Goal: Information Seeking & Learning: Compare options

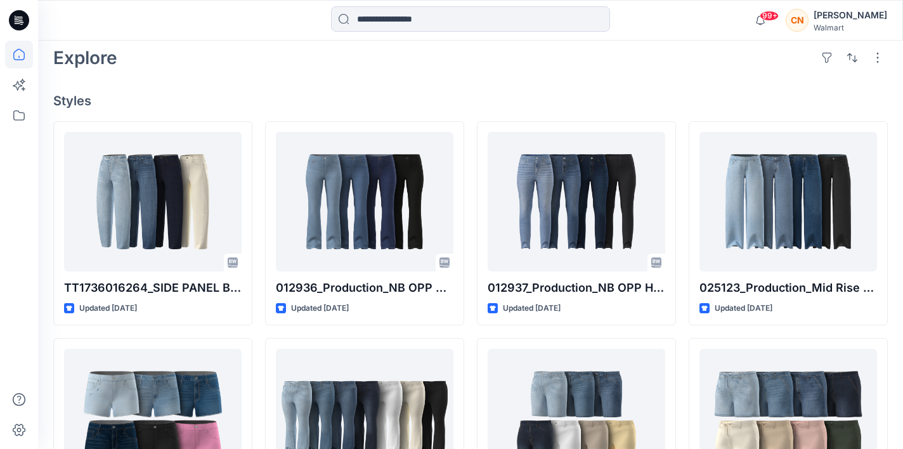
scroll to position [301, 0]
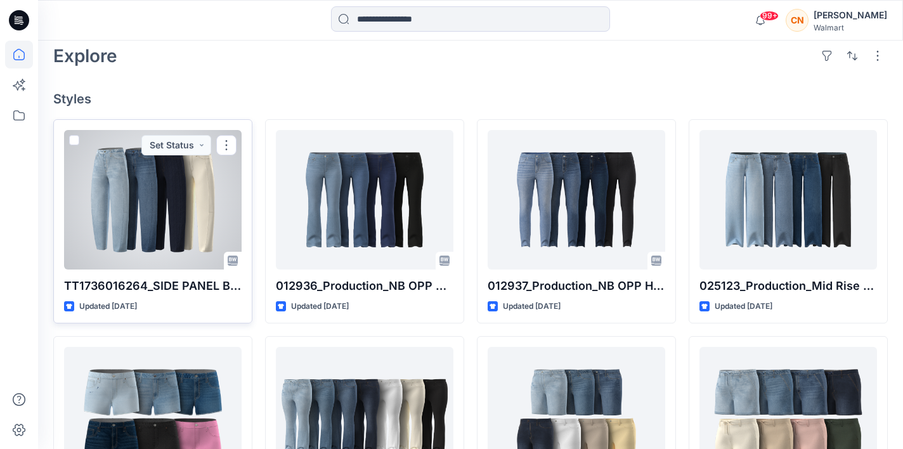
click at [130, 240] on div at bounding box center [152, 199] width 177 height 139
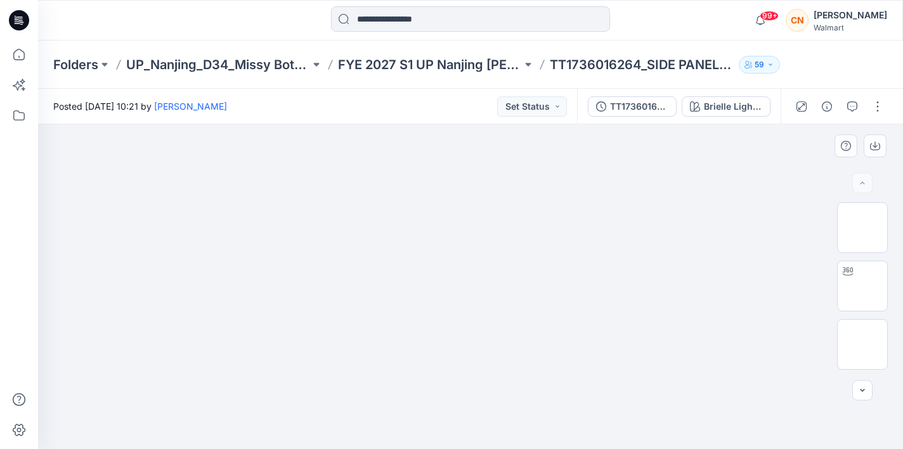
click at [467, 124] on img at bounding box center [470, 124] width 541 height 0
click at [596, 124] on img at bounding box center [470, 124] width 541 height 0
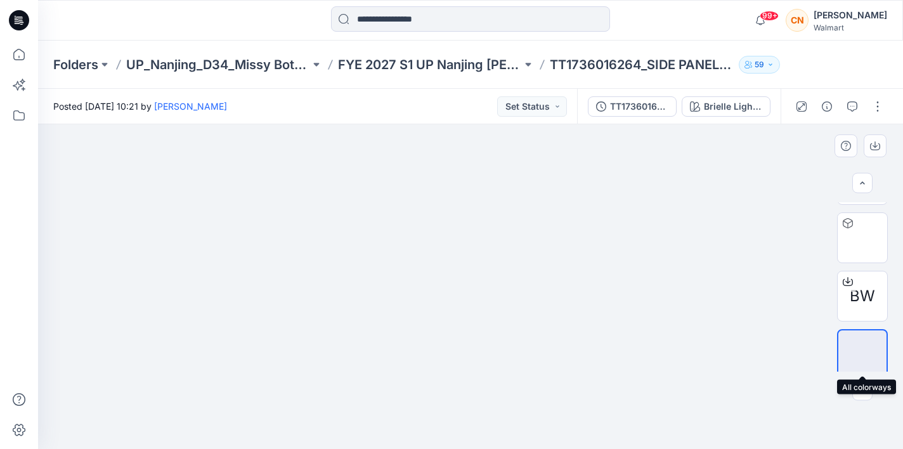
scroll to position [290, 0]
click at [862, 346] on img at bounding box center [862, 346] width 0 height 0
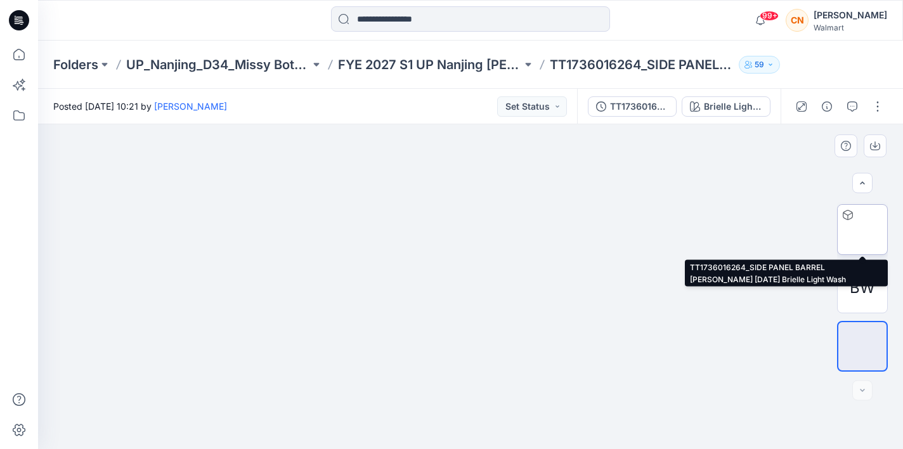
click at [862, 229] on img at bounding box center [862, 229] width 0 height 0
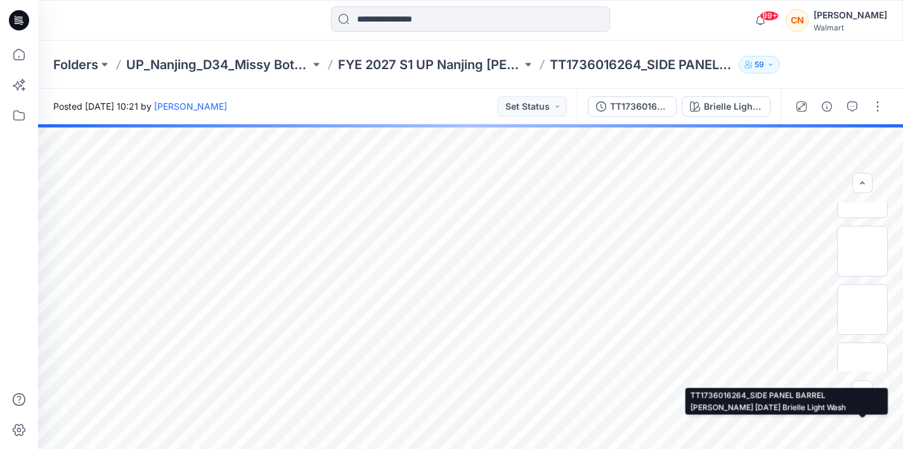
scroll to position [32, 0]
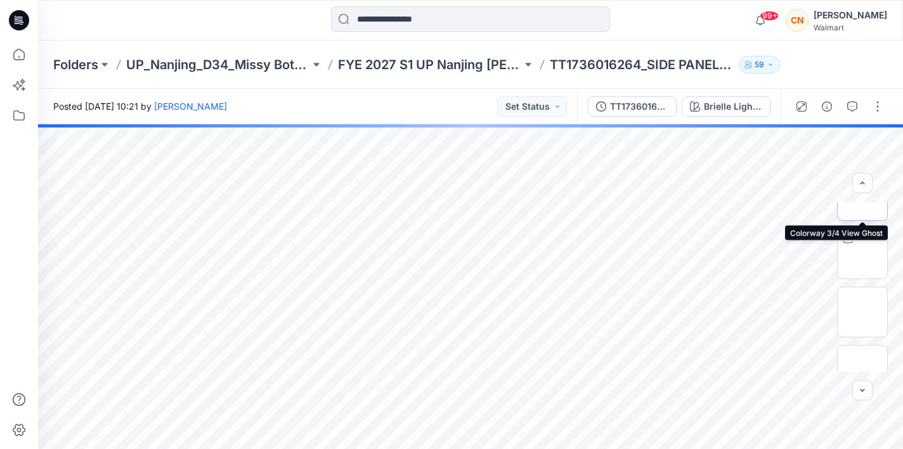
click at [862, 195] on img at bounding box center [862, 195] width 0 height 0
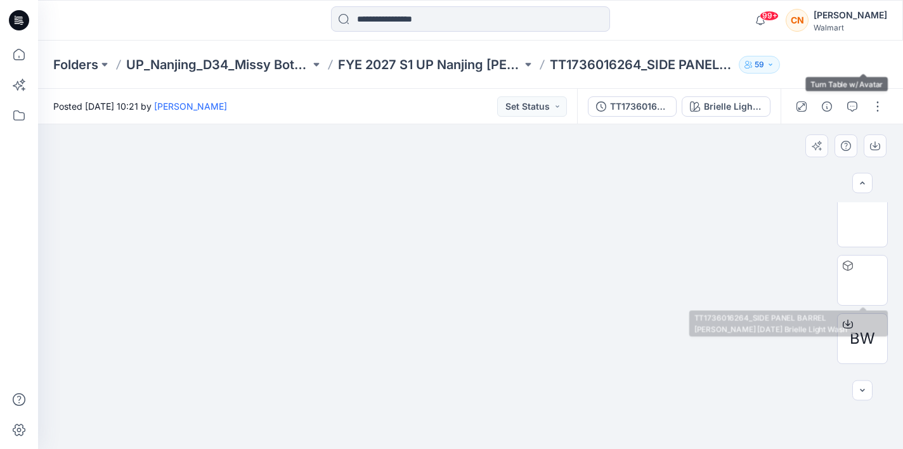
scroll to position [290, 0]
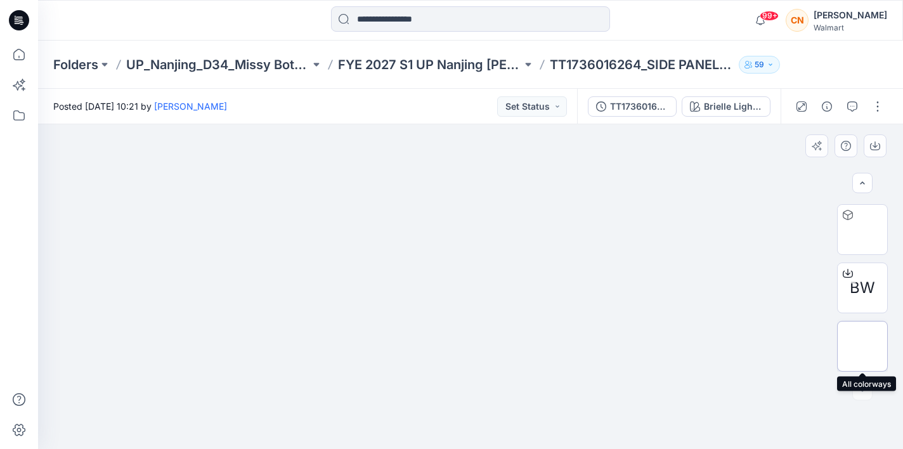
click at [862, 346] on img at bounding box center [862, 346] width 0 height 0
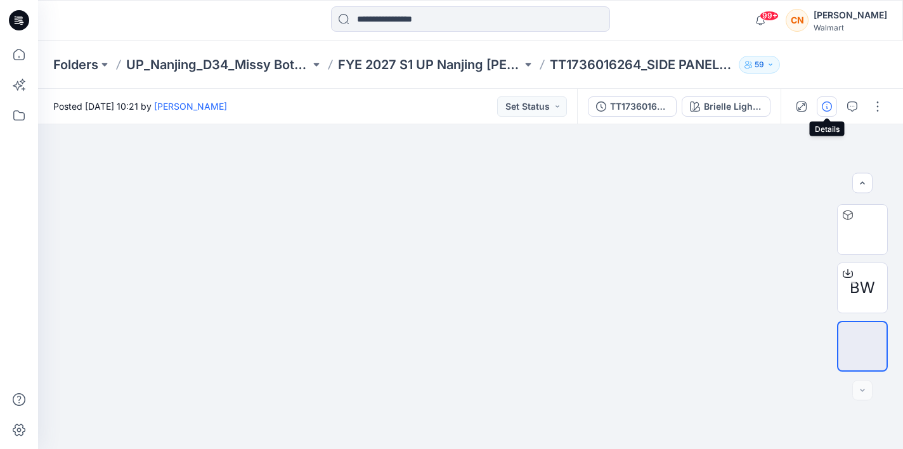
click at [828, 106] on icon "button" at bounding box center [827, 106] width 10 height 10
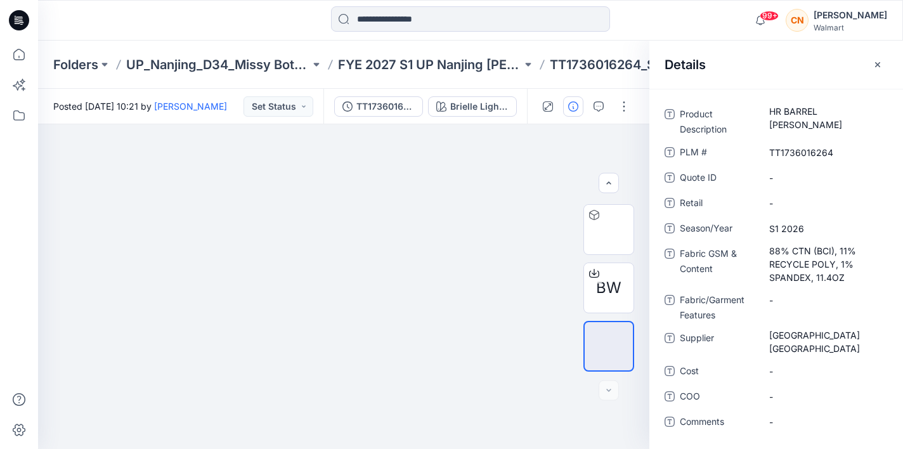
scroll to position [301, 0]
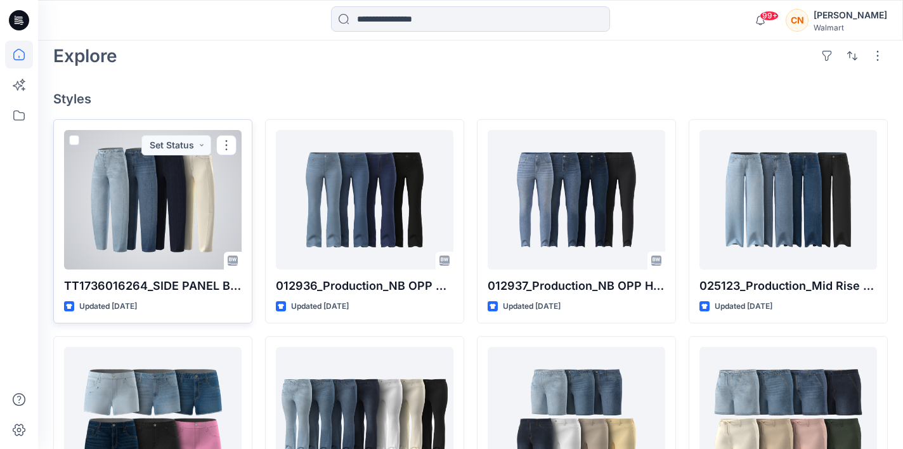
click at [171, 179] on div at bounding box center [152, 199] width 177 height 139
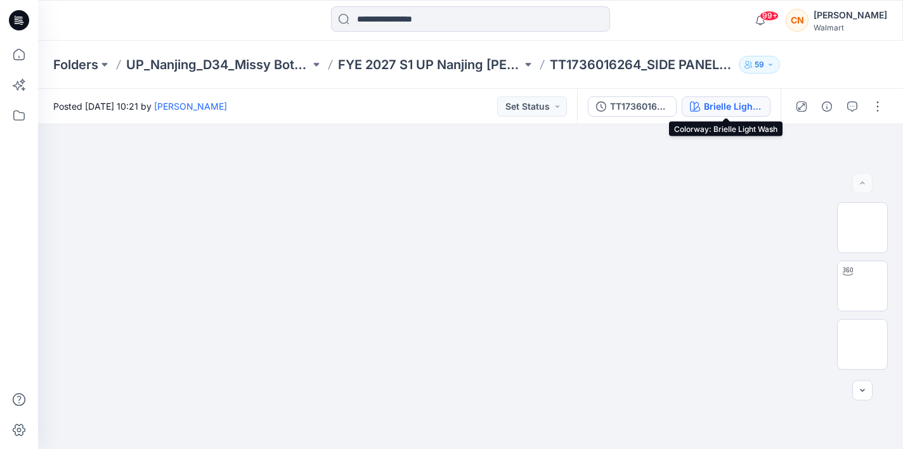
click at [736, 110] on div "Brielle Light Wash" at bounding box center [733, 107] width 58 height 14
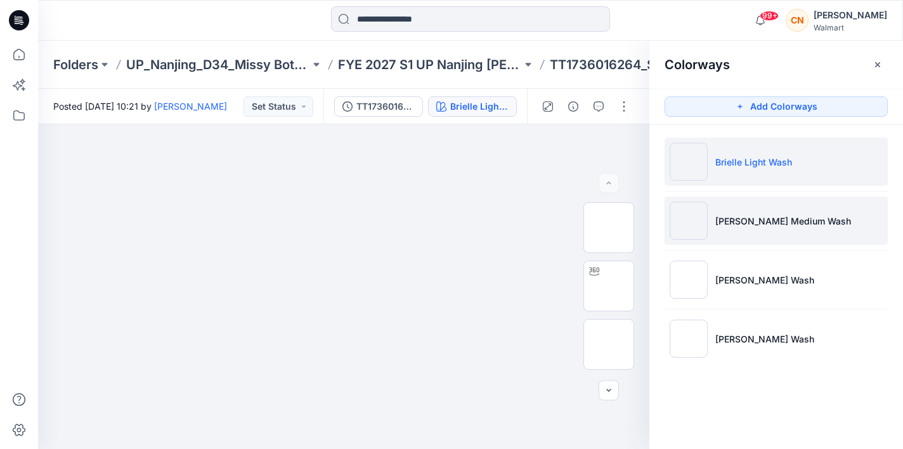
click at [770, 233] on li "[PERSON_NAME] Medium Wash" at bounding box center [775, 221] width 223 height 48
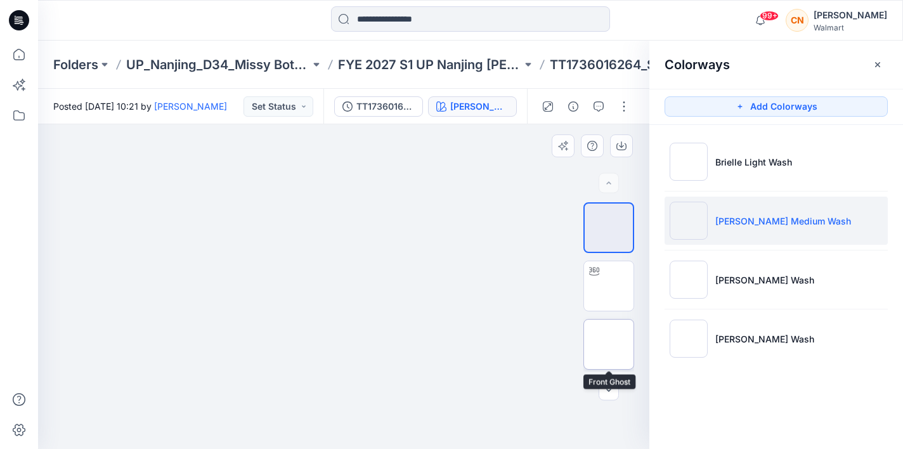
click at [609, 344] on img at bounding box center [609, 344] width 0 height 0
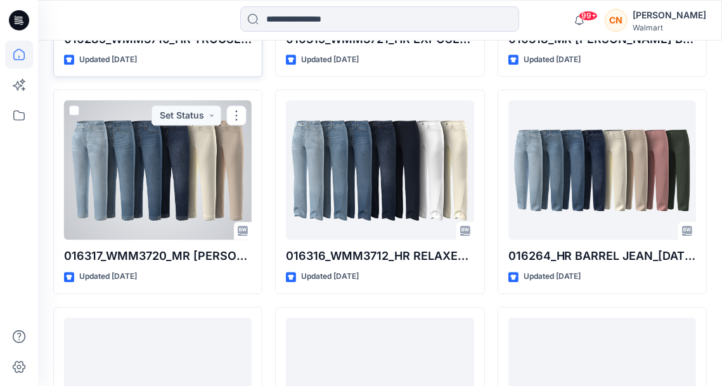
scroll to position [2285, 0]
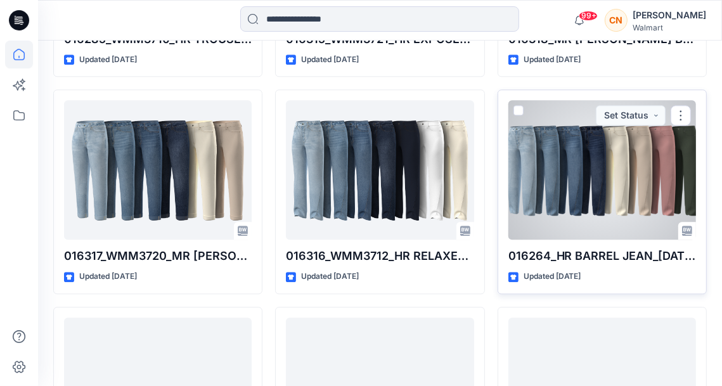
click at [527, 176] on div at bounding box center [602, 169] width 188 height 139
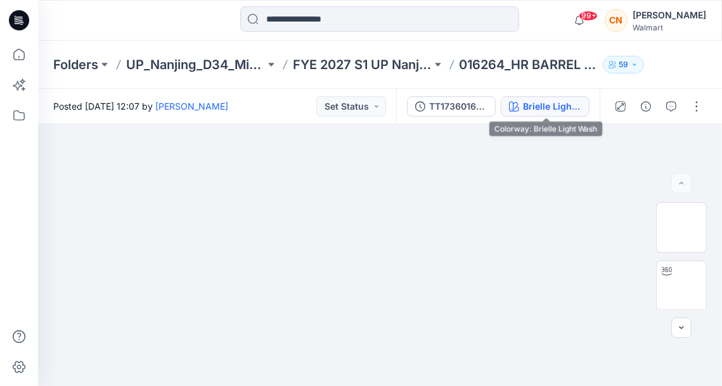
click at [527, 112] on div "Brielle Light Wash" at bounding box center [552, 107] width 58 height 14
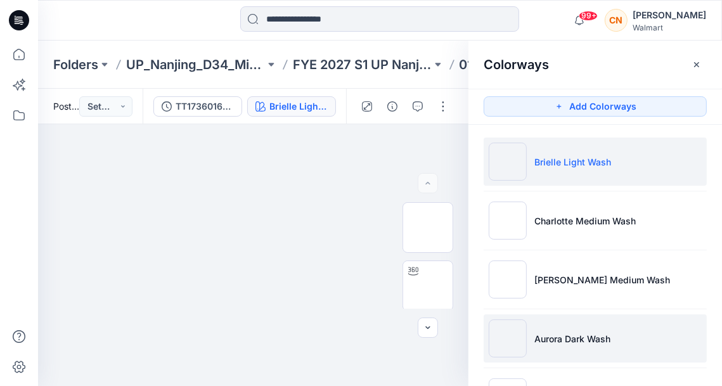
click at [558, 338] on p "Aurora Dark Wash" at bounding box center [572, 338] width 76 height 13
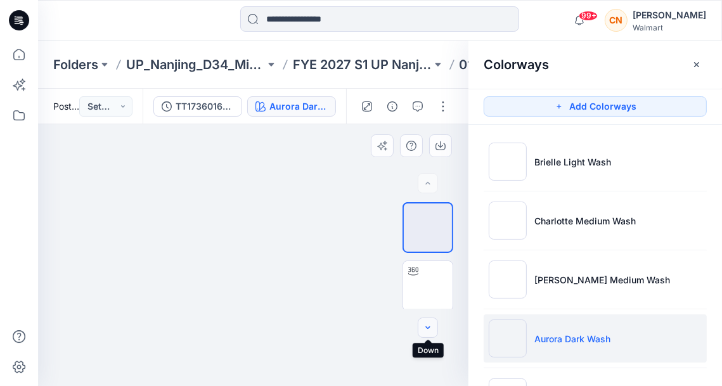
click at [429, 330] on icon "button" at bounding box center [428, 328] width 10 height 10
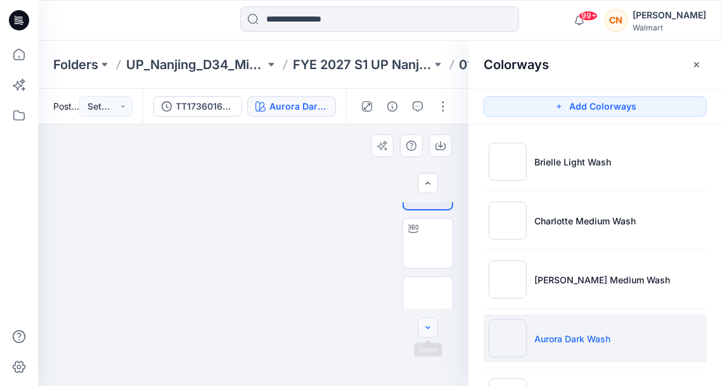
scroll to position [49, 0]
click at [428, 295] on img at bounding box center [428, 295] width 0 height 0
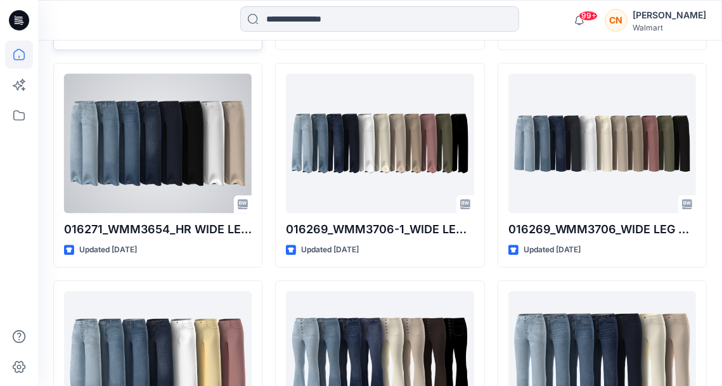
scroll to position [2562, 0]
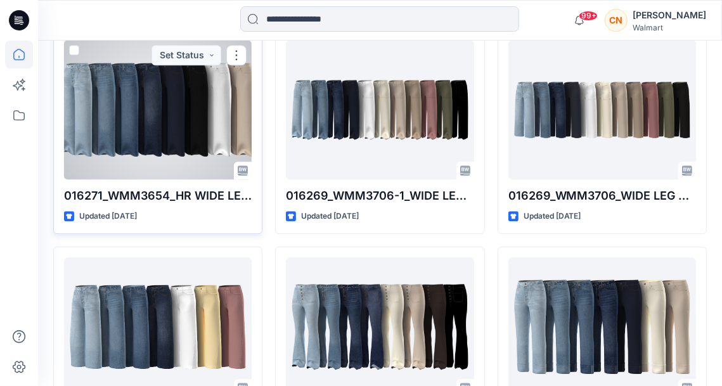
click at [204, 117] on div at bounding box center [158, 109] width 188 height 139
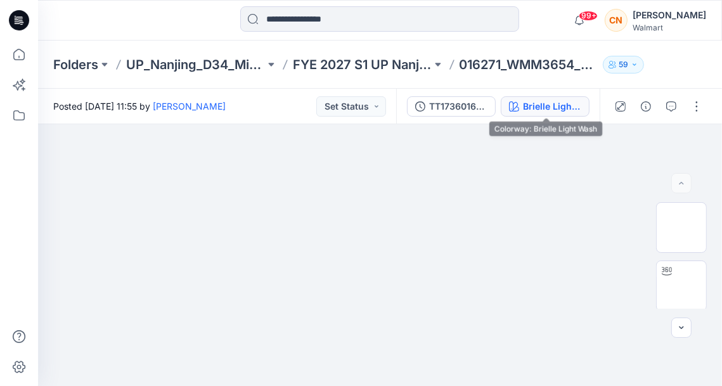
click at [553, 114] on button "Brielle Light Wash" at bounding box center [545, 106] width 89 height 20
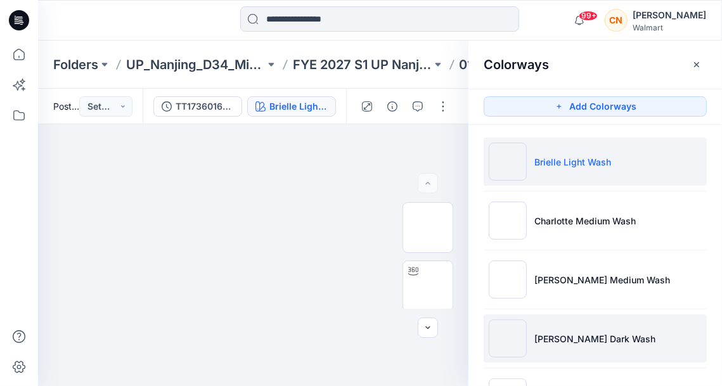
click at [555, 342] on p "[PERSON_NAME] Dark Wash" at bounding box center [594, 338] width 121 height 13
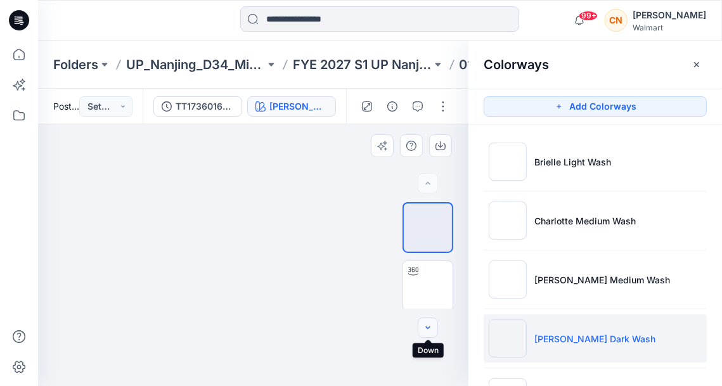
click at [428, 330] on icon "button" at bounding box center [428, 328] width 10 height 10
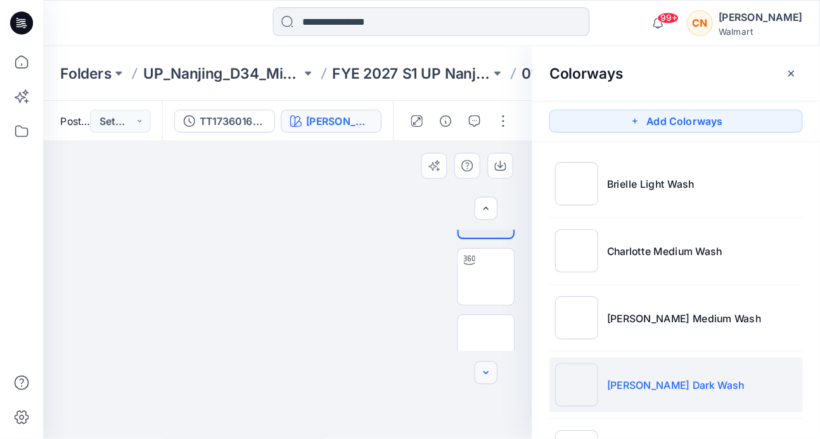
scroll to position [49, 0]
click at [428, 295] on img at bounding box center [428, 295] width 0 height 0
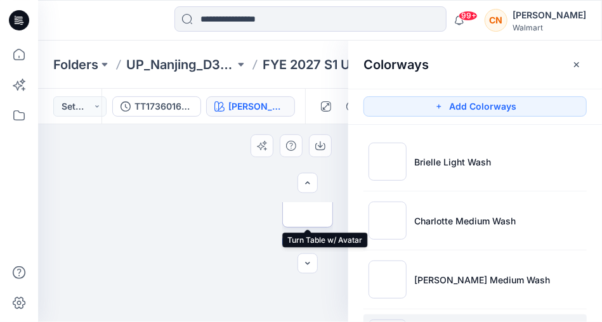
scroll to position [82, 0]
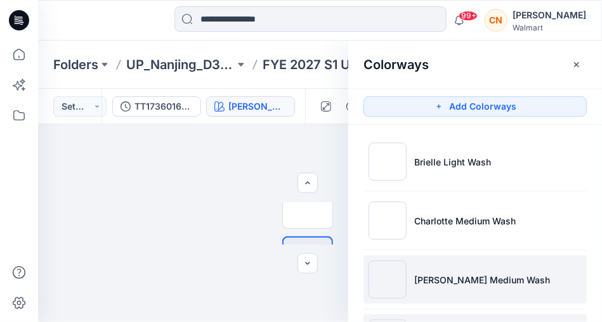
click at [431, 272] on li "[PERSON_NAME] Medium Wash" at bounding box center [474, 279] width 223 height 48
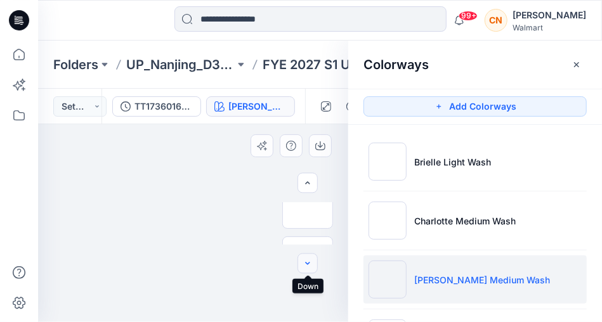
click at [307, 257] on button "button" at bounding box center [307, 264] width 20 height 20
click at [307, 212] on img at bounding box center [307, 212] width 0 height 0
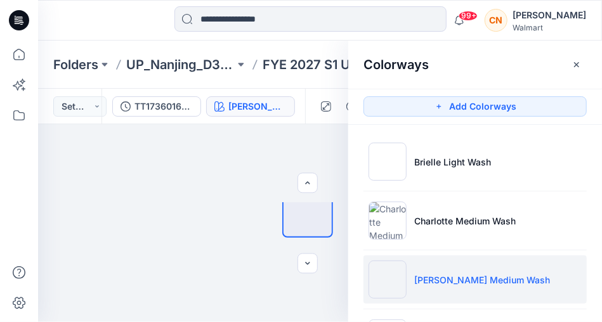
scroll to position [2135, 0]
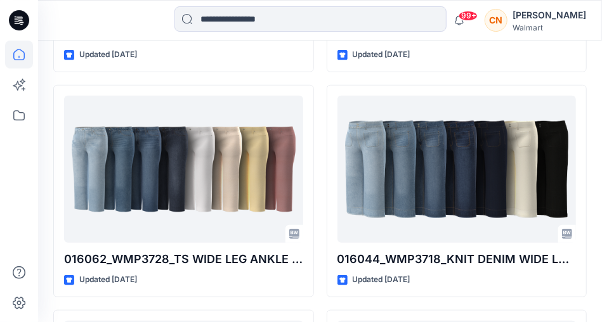
click at [98, 84] on div "Loading... TT1736016264_SIDE PANEL BARREL [PERSON_NAME] [DATE] Updated [DATE] L…" at bounding box center [183, 303] width 261 height 4037
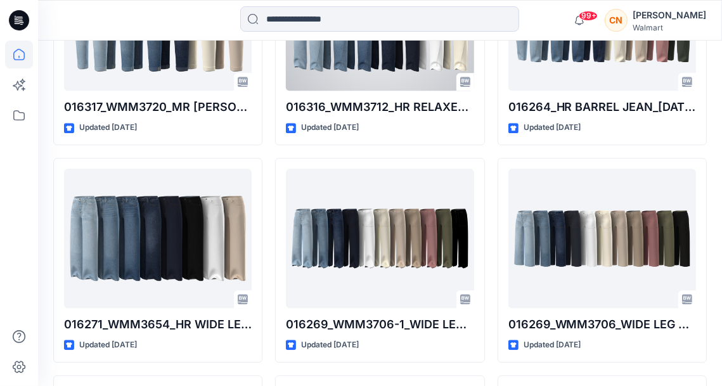
scroll to position [2447, 0]
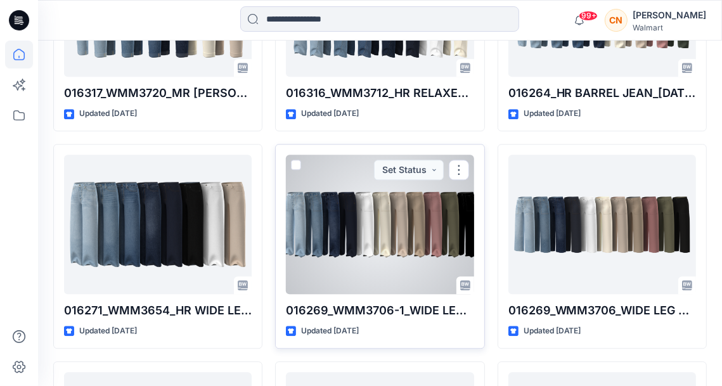
click at [343, 237] on div at bounding box center [380, 224] width 188 height 139
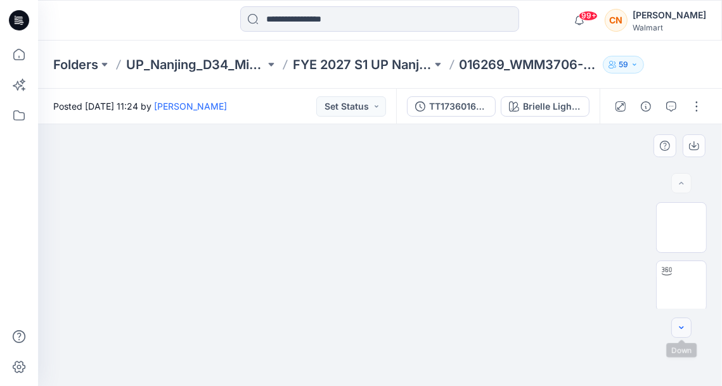
click at [684, 332] on icon "button" at bounding box center [681, 328] width 10 height 10
click at [681, 295] on img at bounding box center [681, 295] width 0 height 0
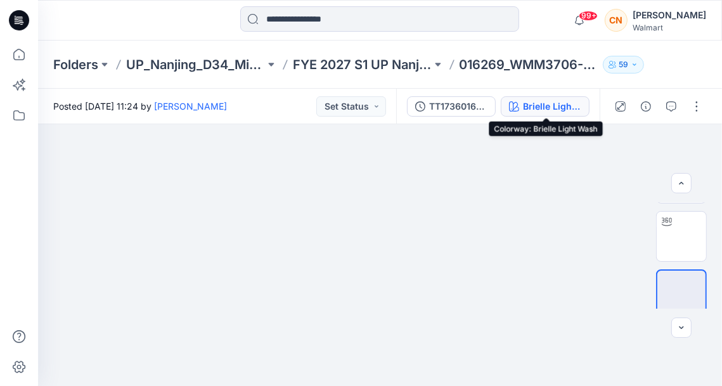
click at [543, 113] on button "Brielle Light Wash" at bounding box center [545, 106] width 89 height 20
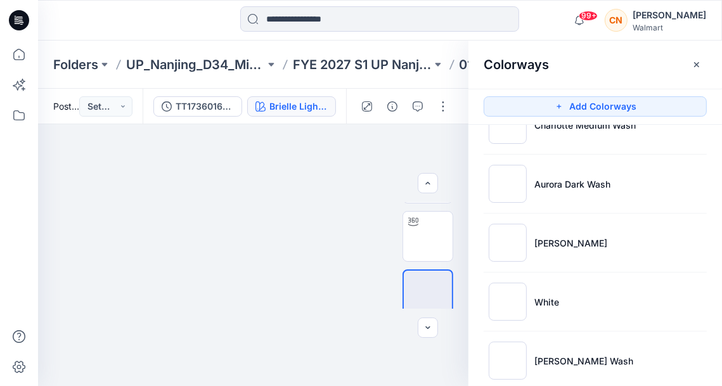
scroll to position [98, 0]
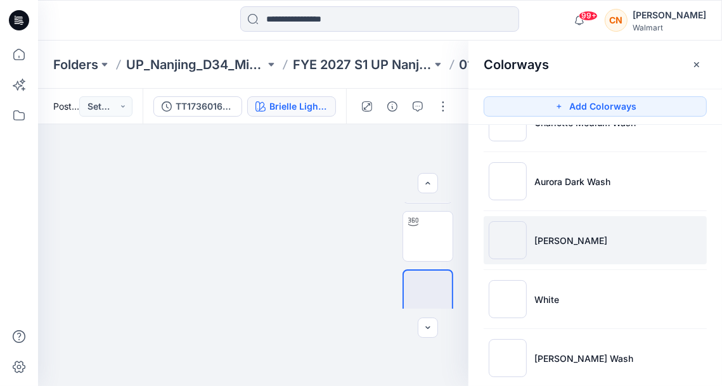
click at [573, 251] on li "[PERSON_NAME]" at bounding box center [595, 240] width 223 height 48
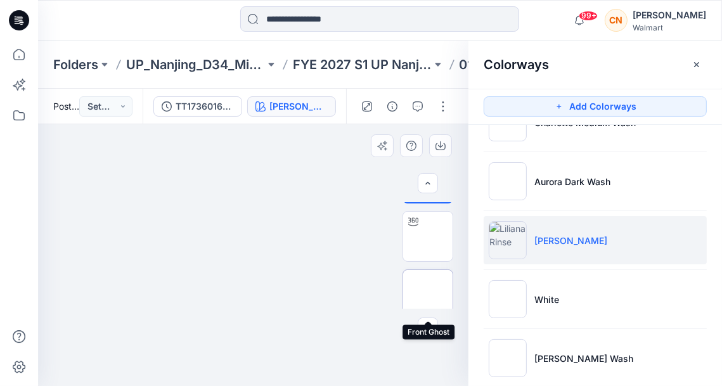
click at [428, 295] on img at bounding box center [428, 295] width 0 height 0
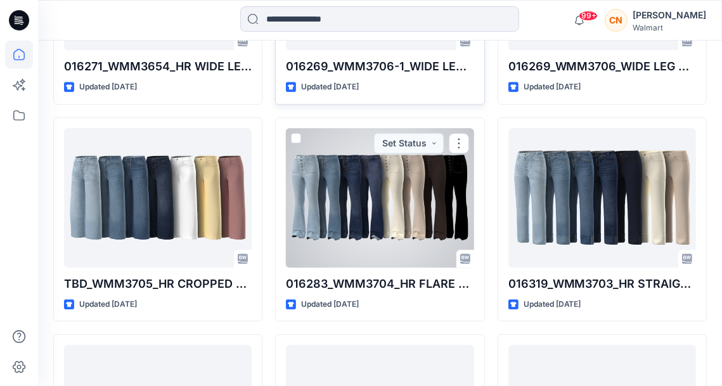
scroll to position [2692, 0]
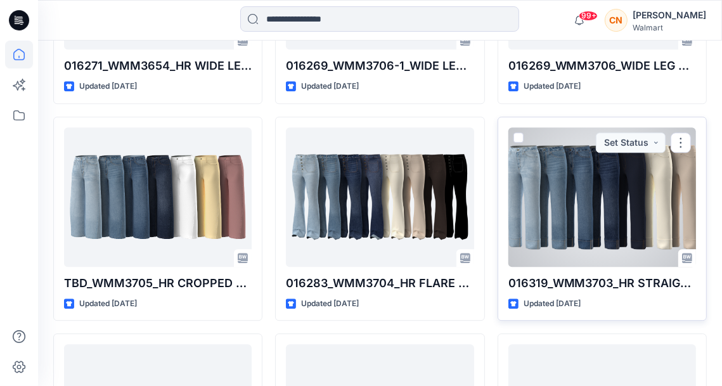
click at [624, 200] on div at bounding box center [602, 196] width 188 height 139
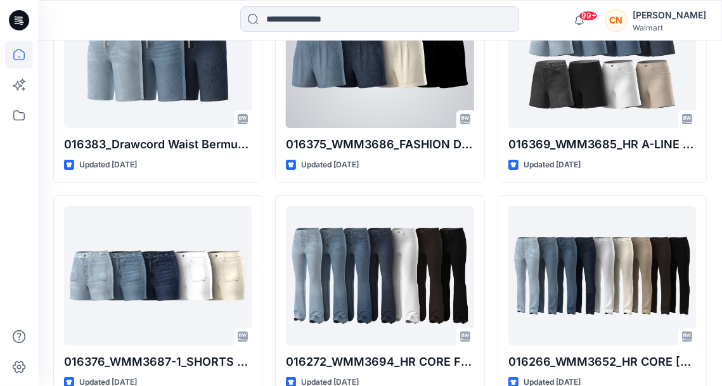
scroll to position [3484, 0]
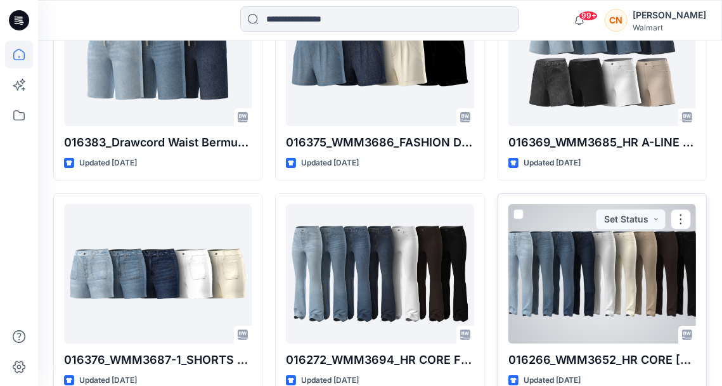
click at [526, 293] on div at bounding box center [602, 273] width 188 height 139
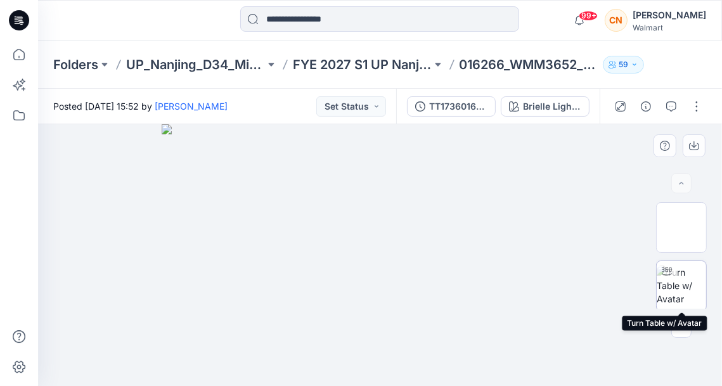
click at [686, 300] on img at bounding box center [681, 286] width 49 height 40
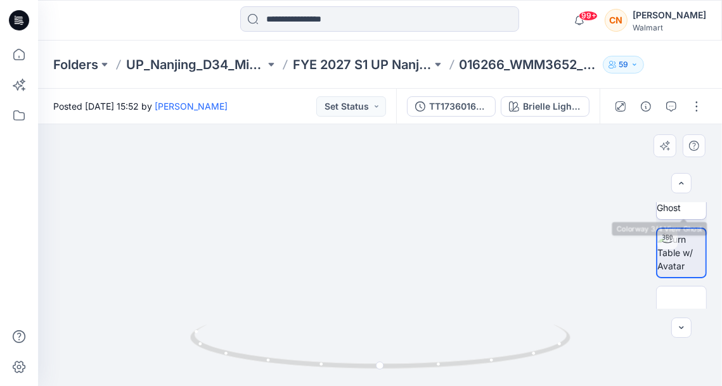
scroll to position [36, 0]
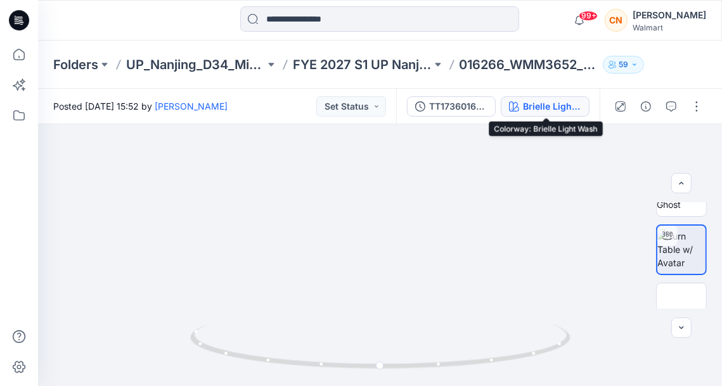
click at [552, 113] on button "Brielle Light Wash" at bounding box center [545, 106] width 89 height 20
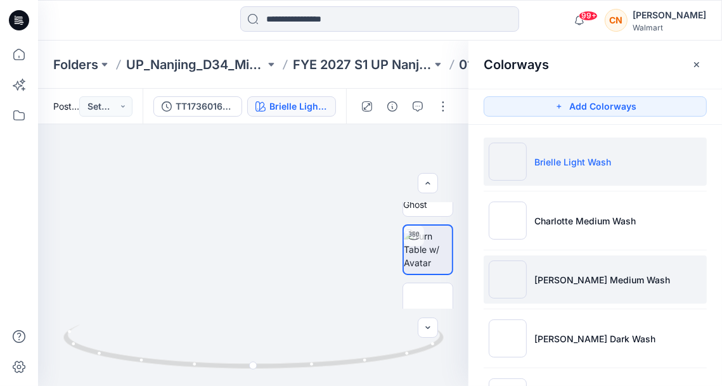
click at [553, 293] on li "[PERSON_NAME] Medium Wash" at bounding box center [595, 279] width 223 height 48
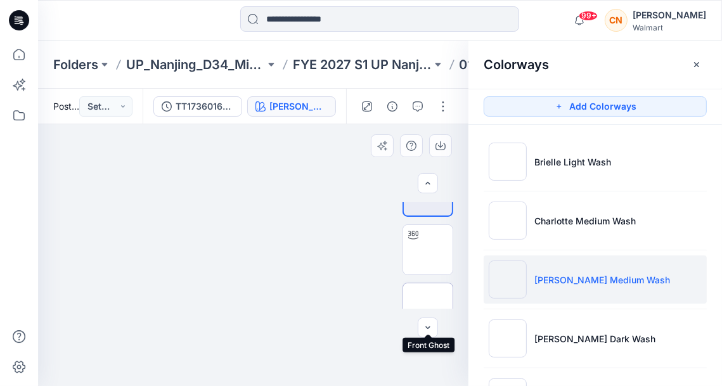
click at [428, 308] on img at bounding box center [428, 308] width 0 height 0
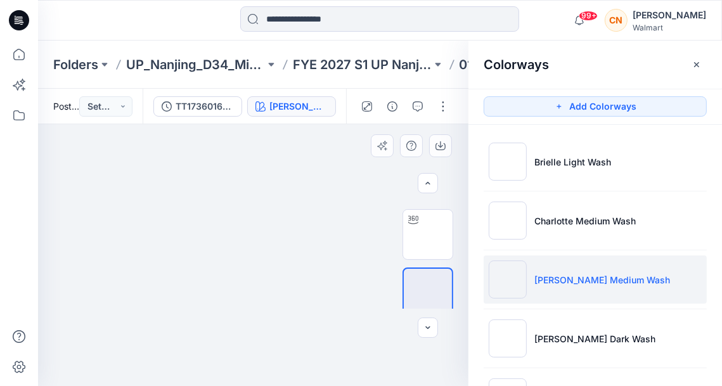
scroll to position [53, 0]
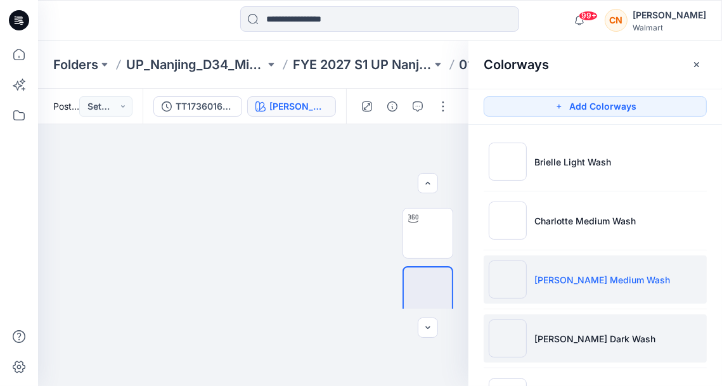
click at [519, 340] on img at bounding box center [508, 338] width 38 height 38
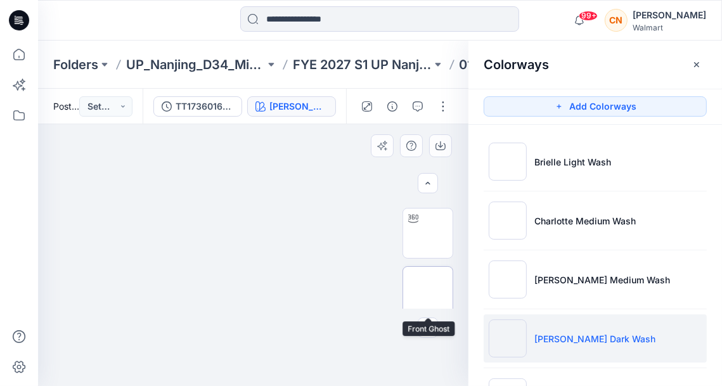
click at [428, 292] on img at bounding box center [428, 292] width 0 height 0
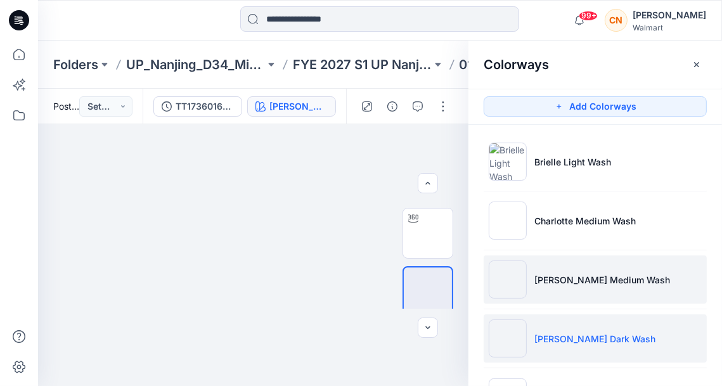
click at [508, 286] on img at bounding box center [508, 280] width 38 height 38
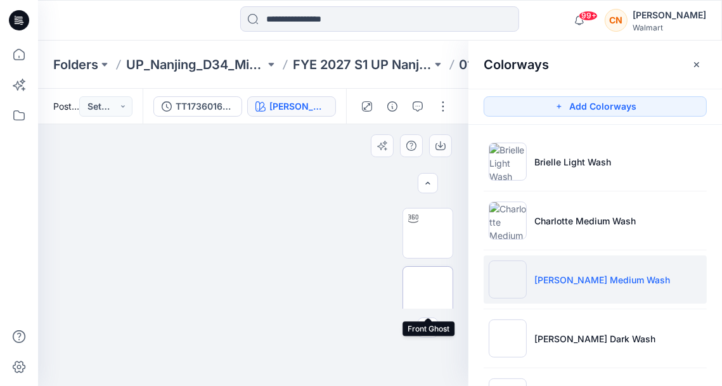
click at [428, 292] on img at bounding box center [428, 292] width 0 height 0
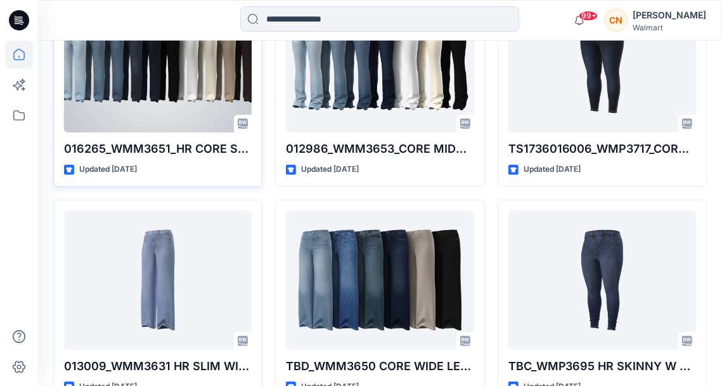
scroll to position [4004, 0]
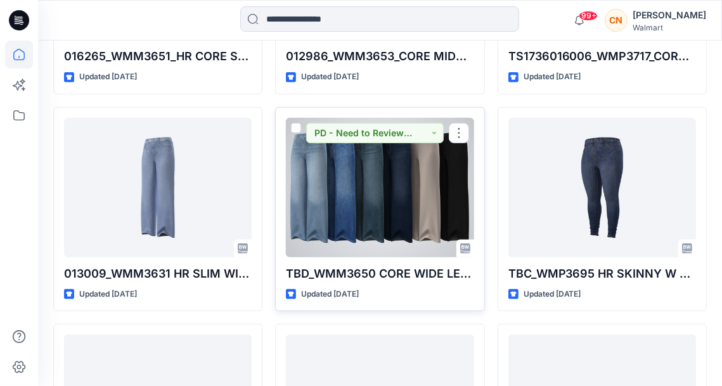
click at [335, 204] on div at bounding box center [380, 187] width 188 height 139
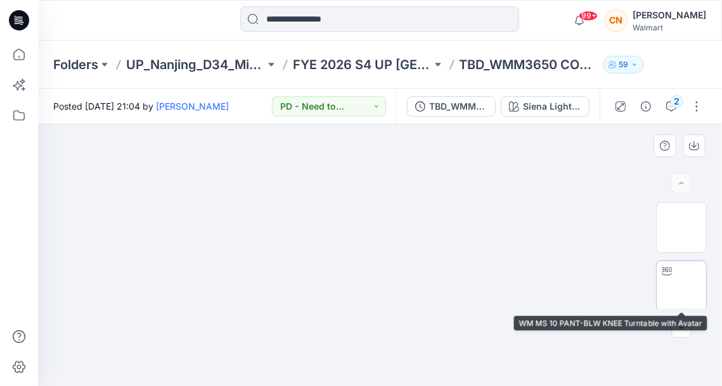
click at [681, 286] on img at bounding box center [681, 286] width 0 height 0
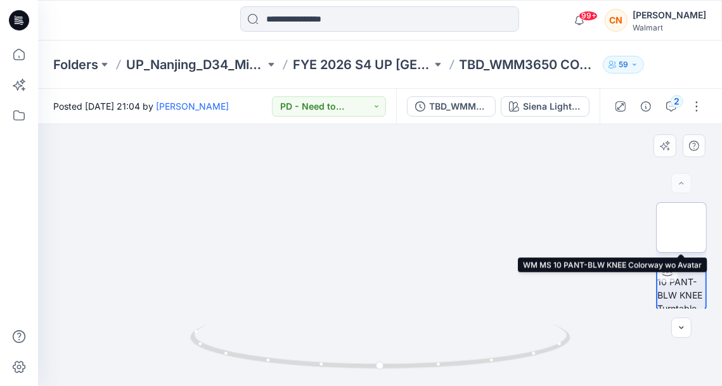
click at [681, 228] on img at bounding box center [681, 228] width 0 height 0
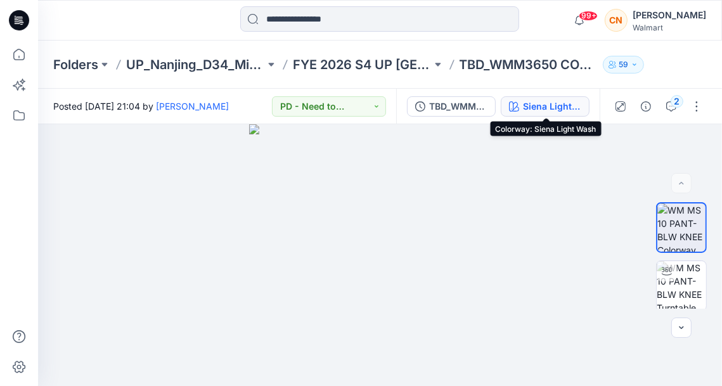
click at [560, 113] on div "Siena Light Wash" at bounding box center [552, 107] width 58 height 14
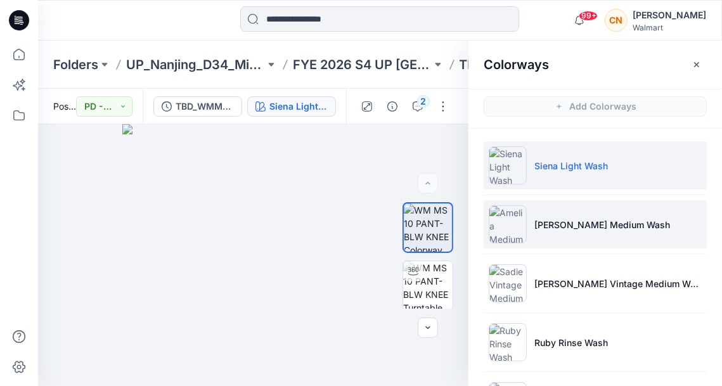
click at [548, 223] on p "[PERSON_NAME] Medium Wash" at bounding box center [602, 224] width 136 height 13
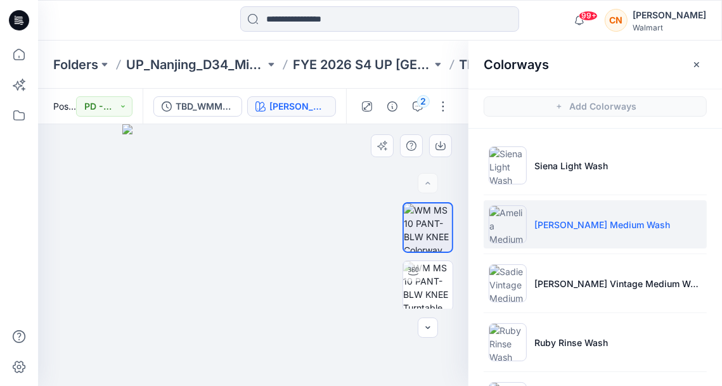
click at [365, 344] on img at bounding box center [253, 255] width 262 height 262
click at [369, 211] on img at bounding box center [253, 255] width 262 height 262
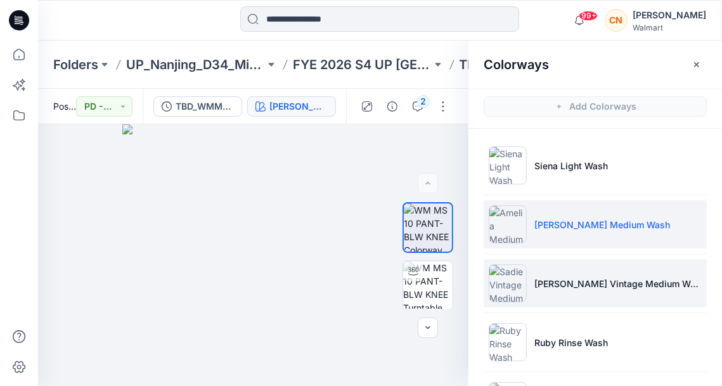
click at [516, 277] on img at bounding box center [508, 283] width 38 height 38
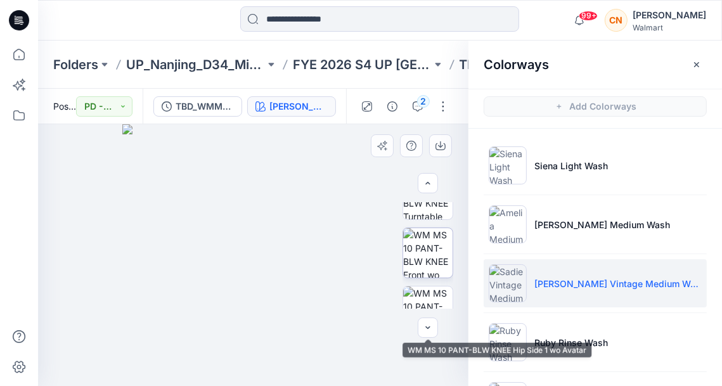
scroll to position [93, 0]
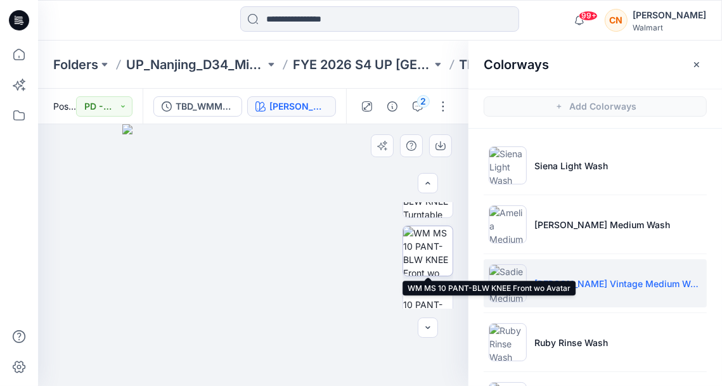
click at [427, 261] on img at bounding box center [427, 250] width 49 height 49
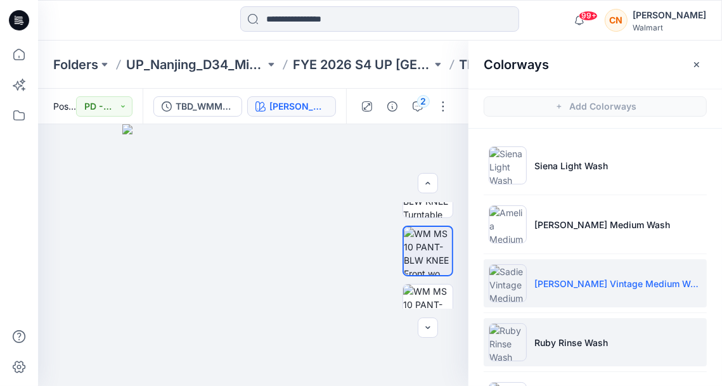
click at [539, 349] on li "Ruby Rinse Wash" at bounding box center [595, 342] width 223 height 48
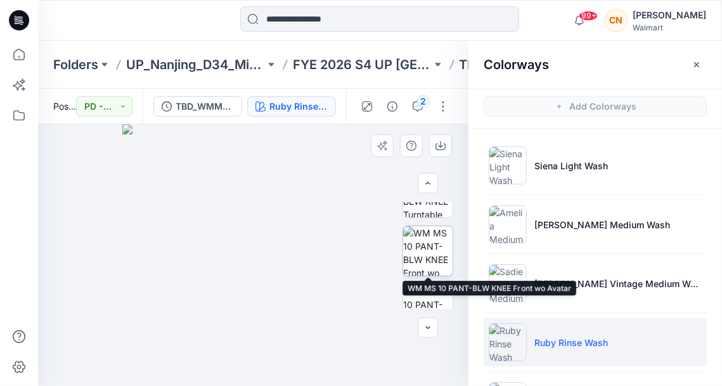
click at [432, 268] on img at bounding box center [427, 250] width 49 height 49
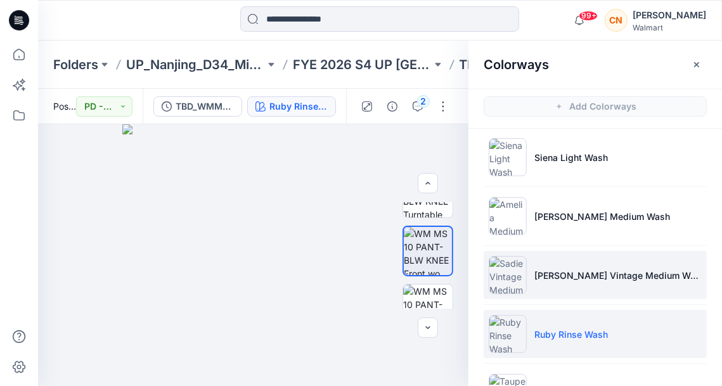
scroll to position [11, 0]
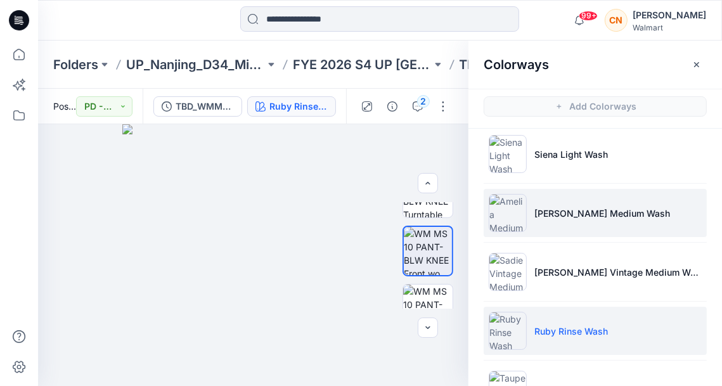
click at [597, 209] on p "[PERSON_NAME] Medium Wash" at bounding box center [602, 213] width 136 height 13
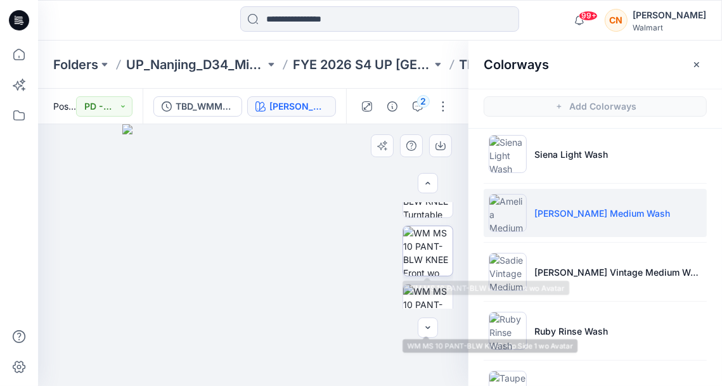
click at [433, 271] on img at bounding box center [427, 250] width 49 height 49
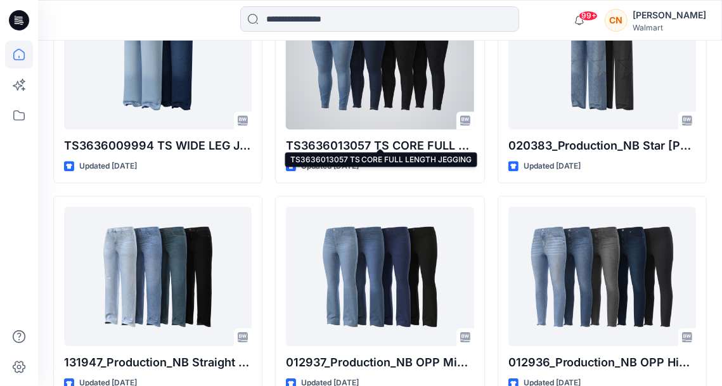
scroll to position [6522, 0]
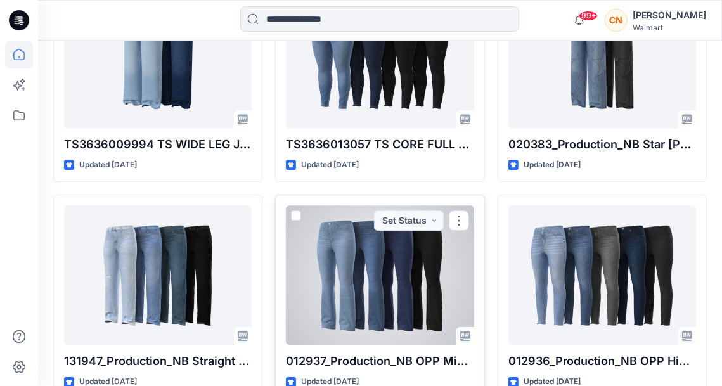
click at [443, 273] on div at bounding box center [380, 274] width 188 height 139
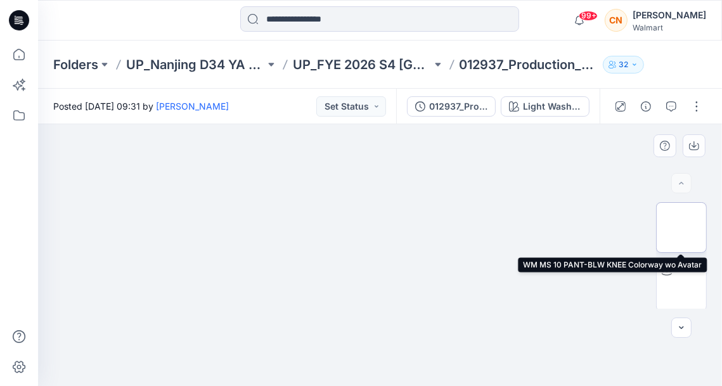
click at [681, 228] on img at bounding box center [681, 228] width 0 height 0
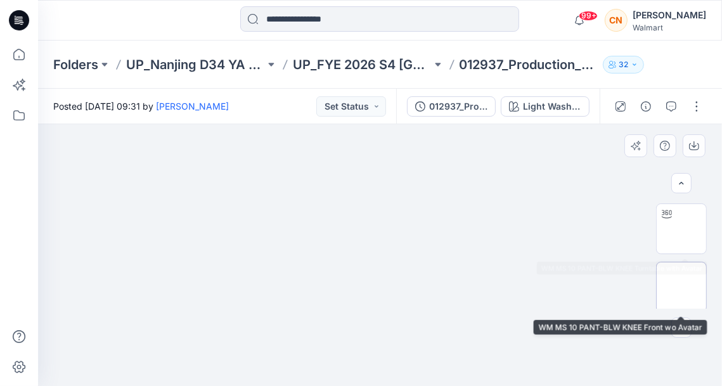
scroll to position [58, 0]
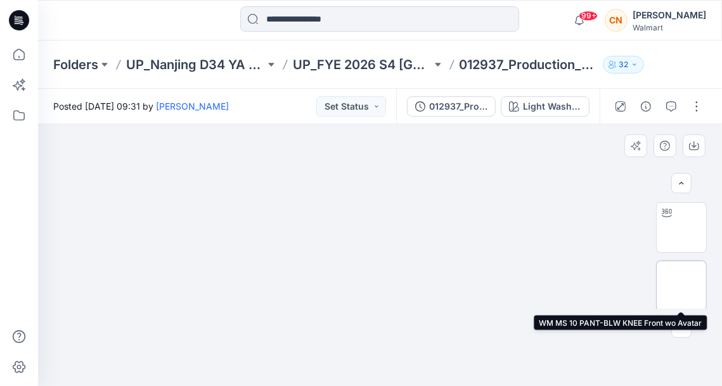
click at [681, 286] on img at bounding box center [681, 286] width 0 height 0
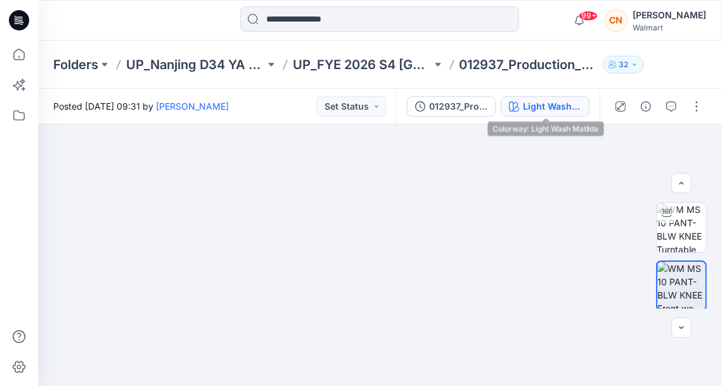
click at [546, 107] on div "Light Wash Matilda" at bounding box center [552, 107] width 58 height 14
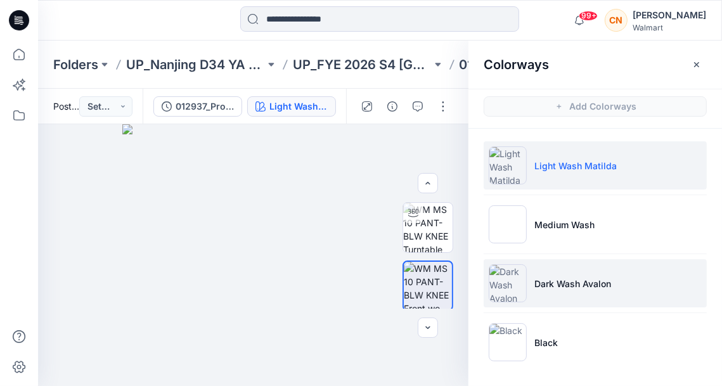
click at [556, 279] on p "Dark Wash Avalon" at bounding box center [572, 283] width 77 height 13
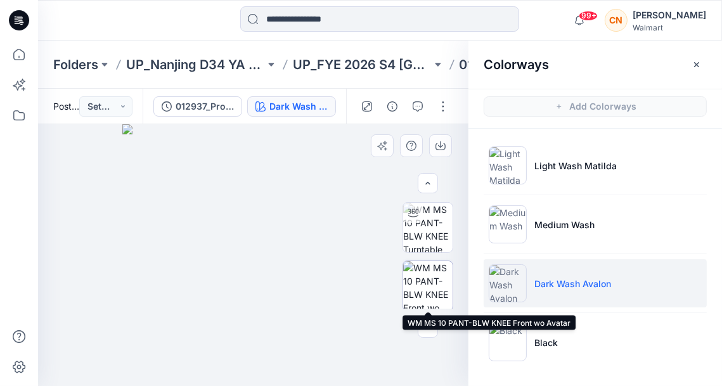
click at [434, 279] on img at bounding box center [427, 285] width 49 height 49
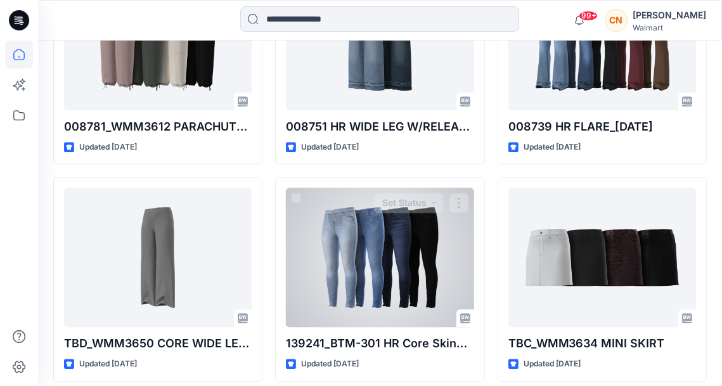
scroll to position [9595, 0]
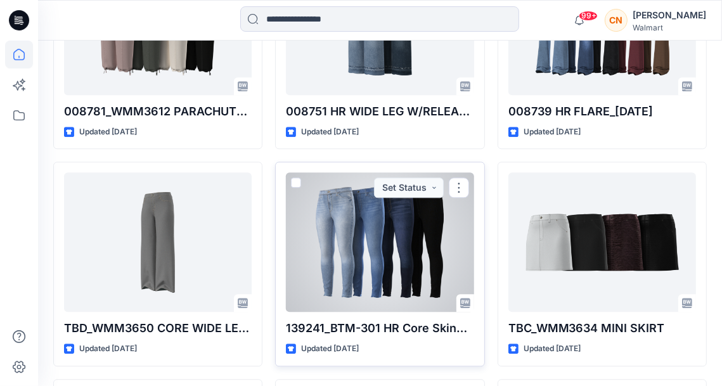
click at [323, 259] on div at bounding box center [380, 241] width 188 height 139
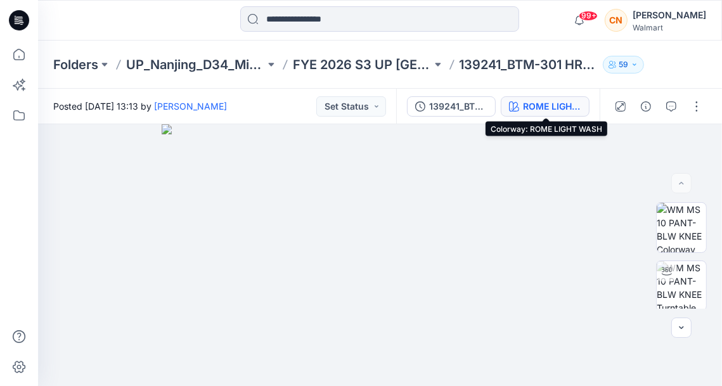
click at [527, 103] on div "ROME LIGHT WASH" at bounding box center [552, 107] width 58 height 14
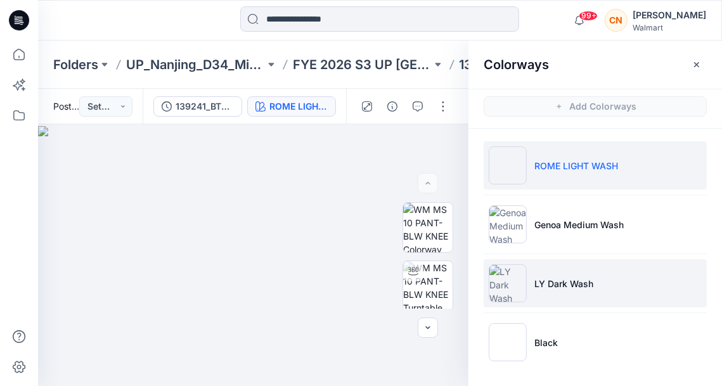
click at [576, 290] on li "LY Dark Wash" at bounding box center [595, 283] width 223 height 48
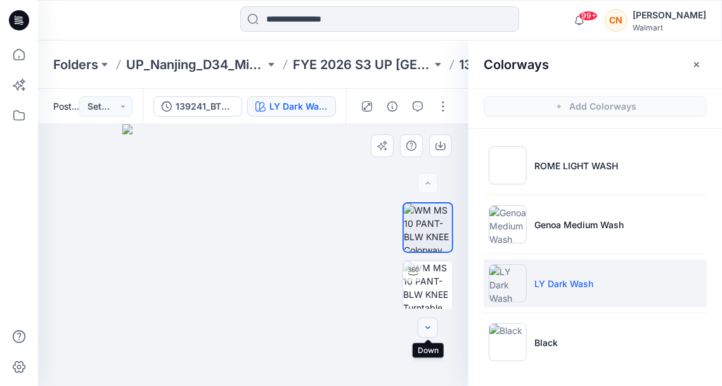
click at [429, 323] on icon "button" at bounding box center [428, 328] width 10 height 10
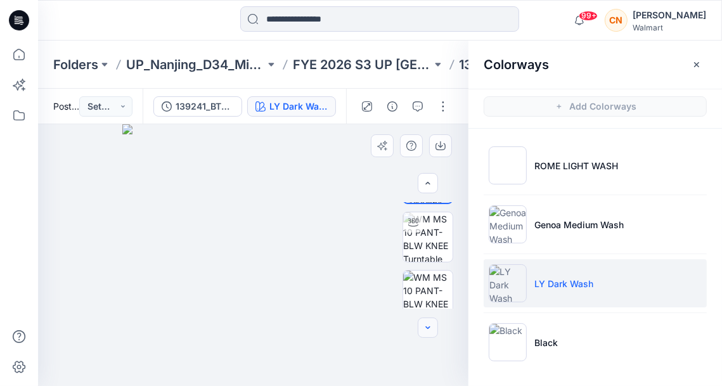
scroll to position [49, 0]
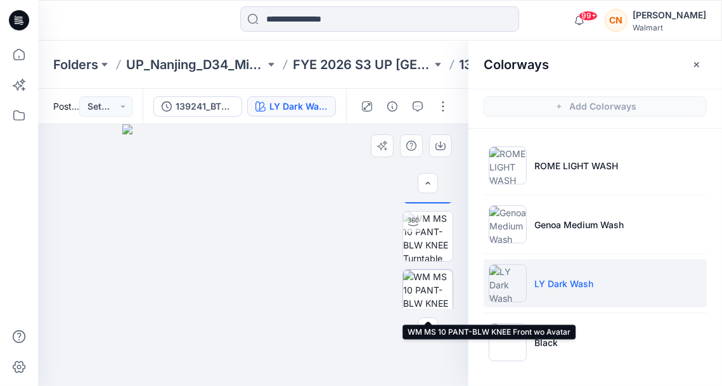
click at [438, 281] on img at bounding box center [427, 294] width 49 height 49
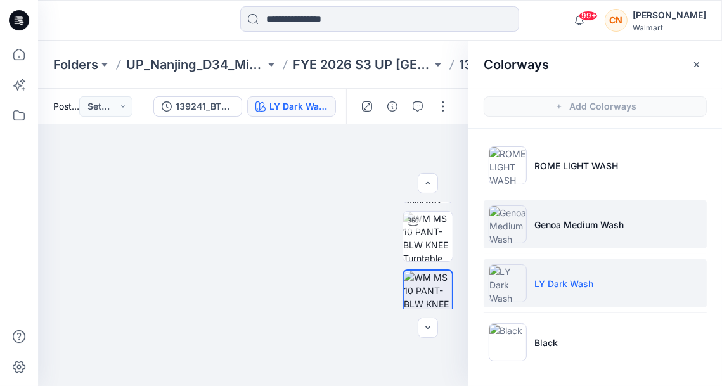
click at [541, 244] on li "Genoa Medium Wash" at bounding box center [595, 224] width 223 height 48
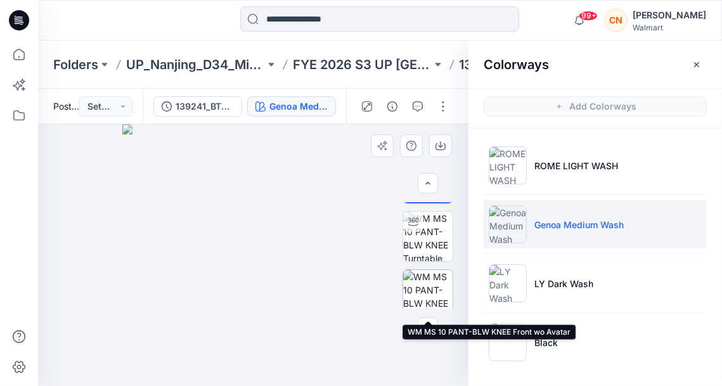
click at [429, 304] on img at bounding box center [427, 294] width 49 height 49
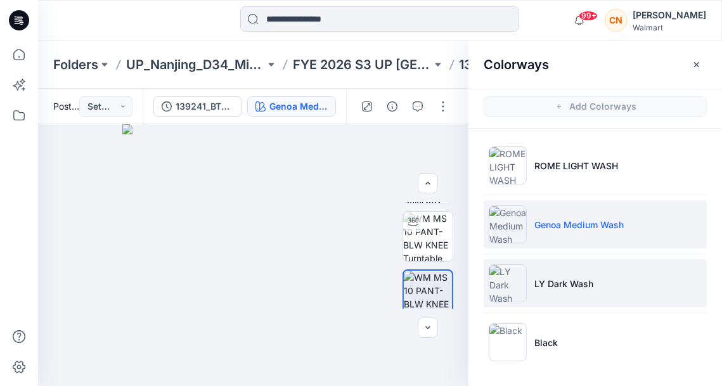
scroll to position [2, 0]
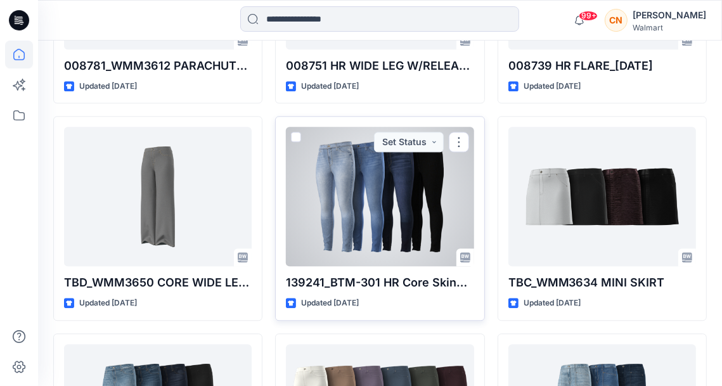
scroll to position [9829, 0]
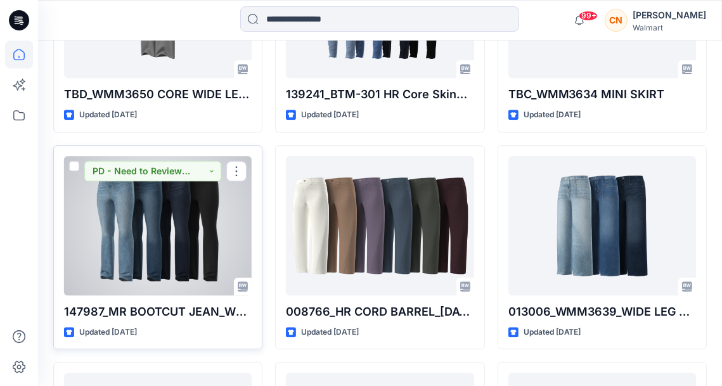
click at [207, 205] on div at bounding box center [158, 225] width 188 height 139
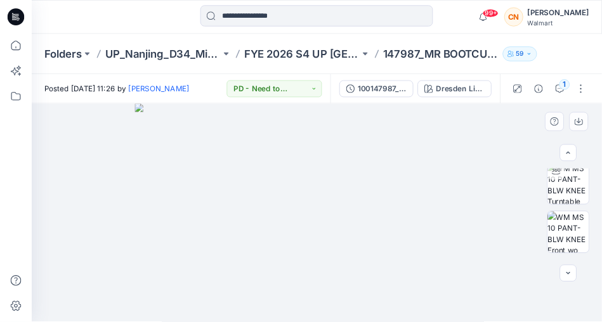
scroll to position [70, 0]
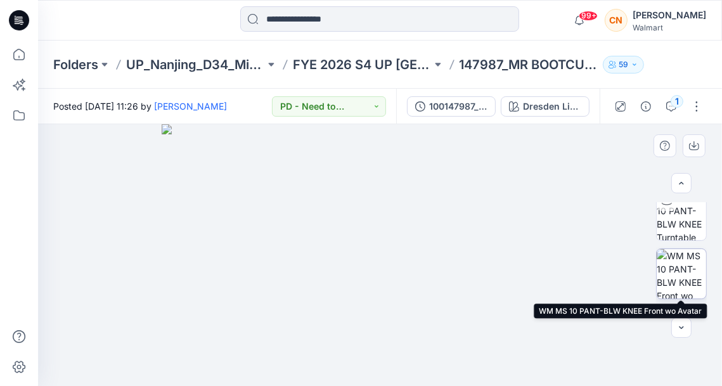
click at [676, 262] on img at bounding box center [681, 273] width 49 height 49
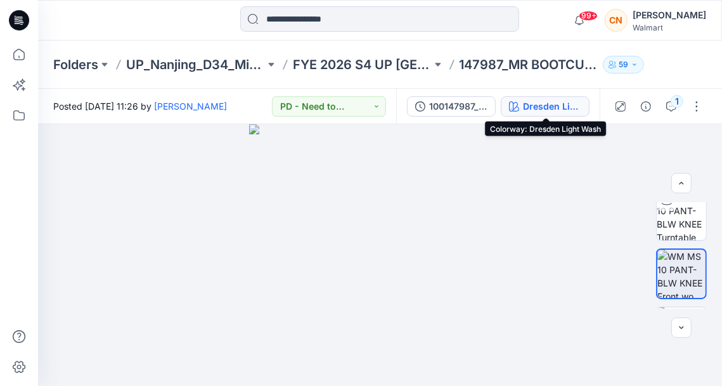
click at [548, 102] on div "Dresden Light Wash" at bounding box center [552, 107] width 58 height 14
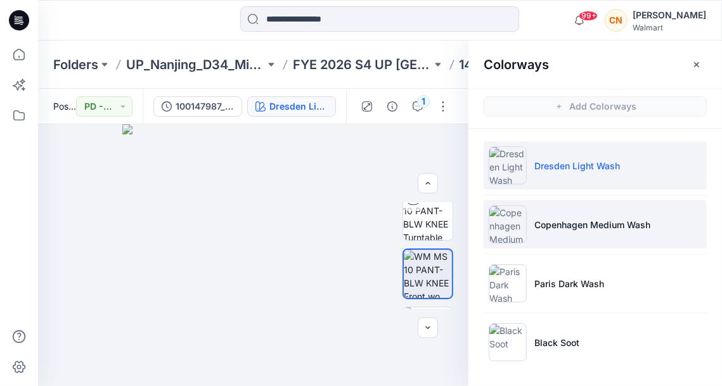
click at [569, 241] on li "Copenhagen Medium Wash" at bounding box center [595, 224] width 223 height 48
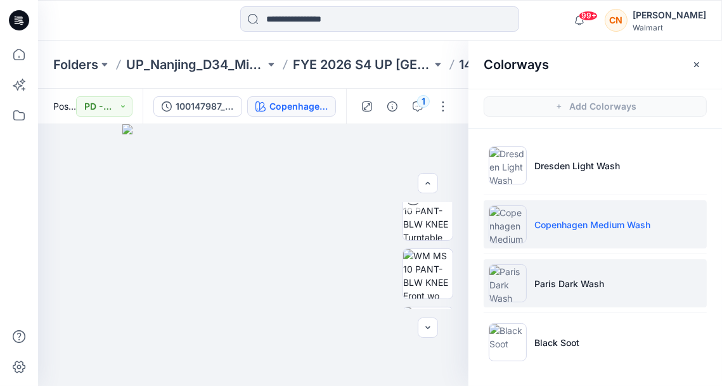
click at [569, 294] on li "Paris Dark Wash" at bounding box center [595, 283] width 223 height 48
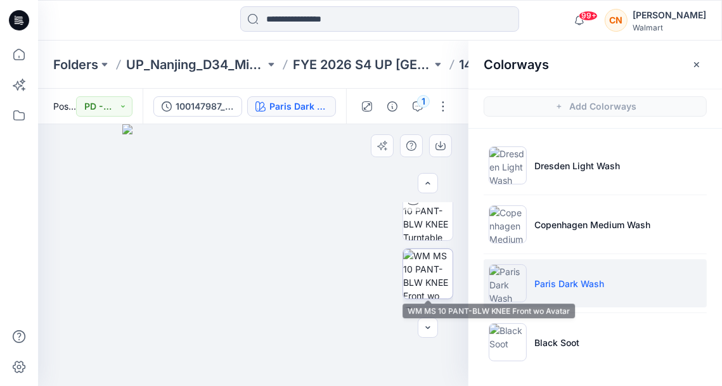
click at [439, 291] on img at bounding box center [427, 273] width 49 height 49
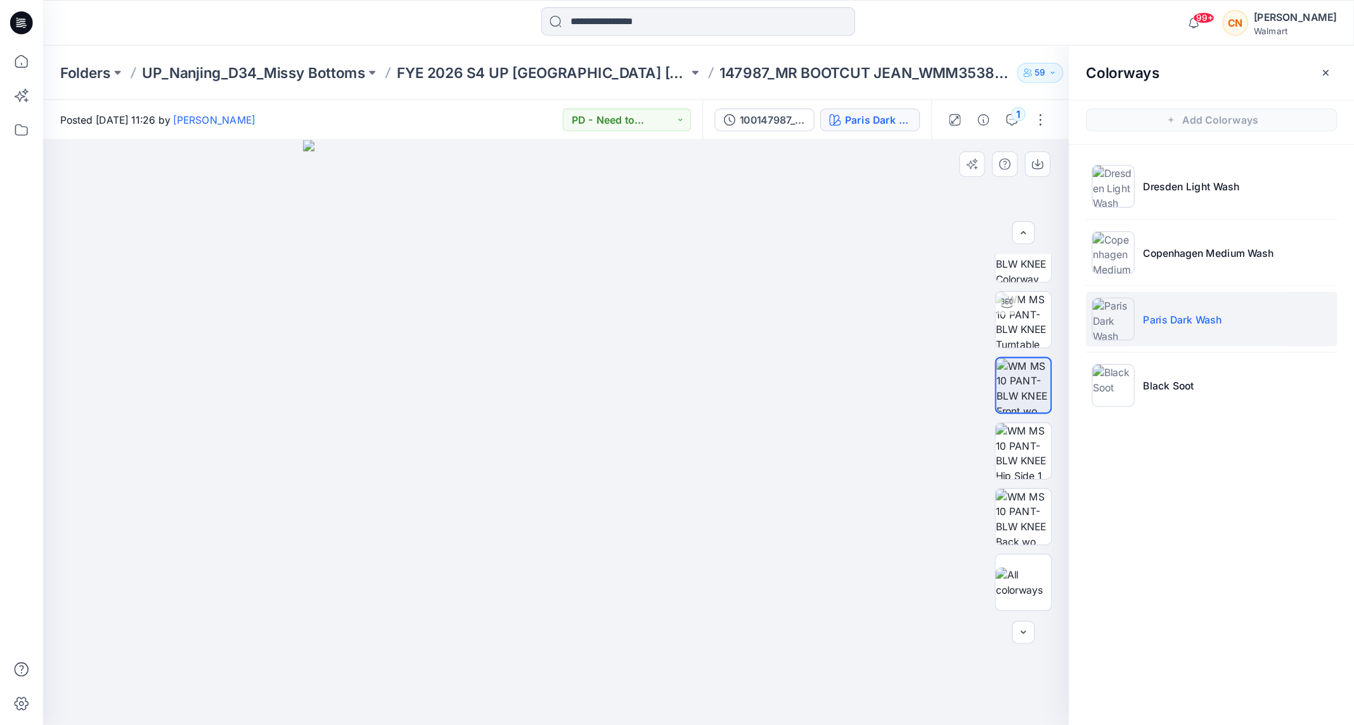
scroll to position [25, 0]
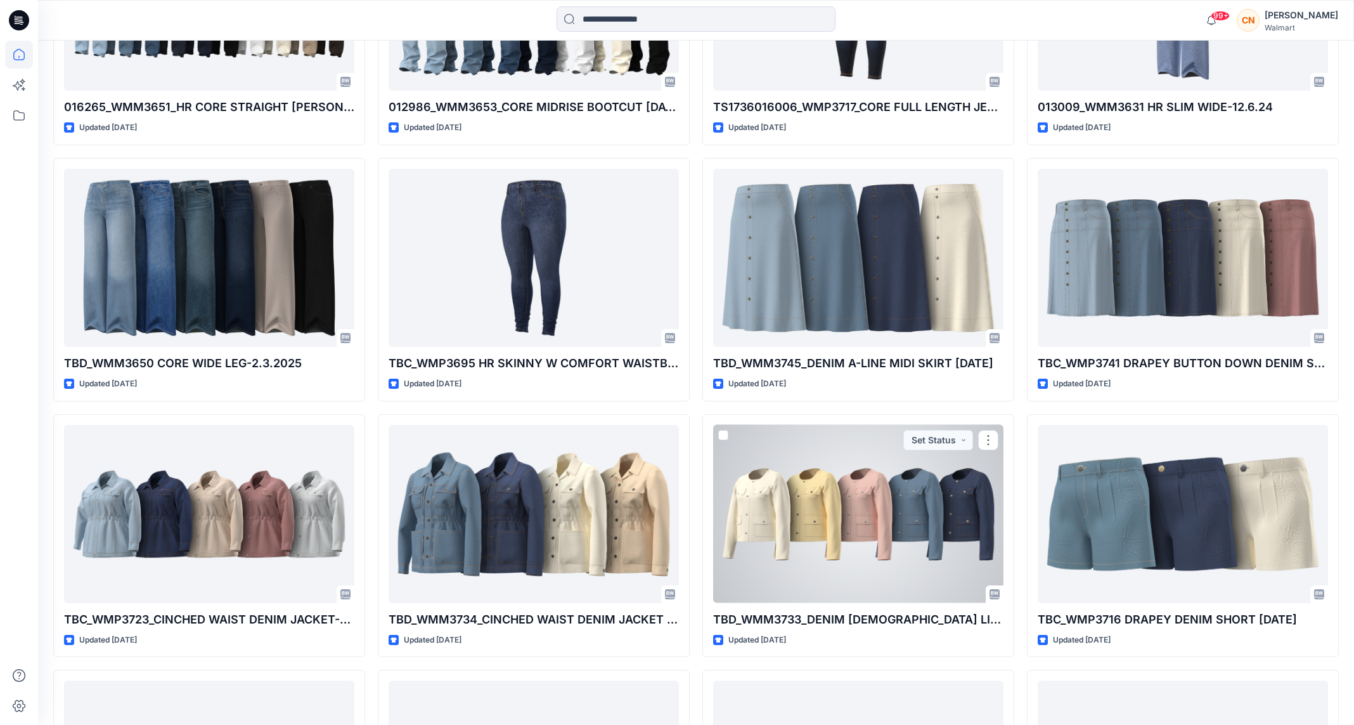
scroll to position [3630, 0]
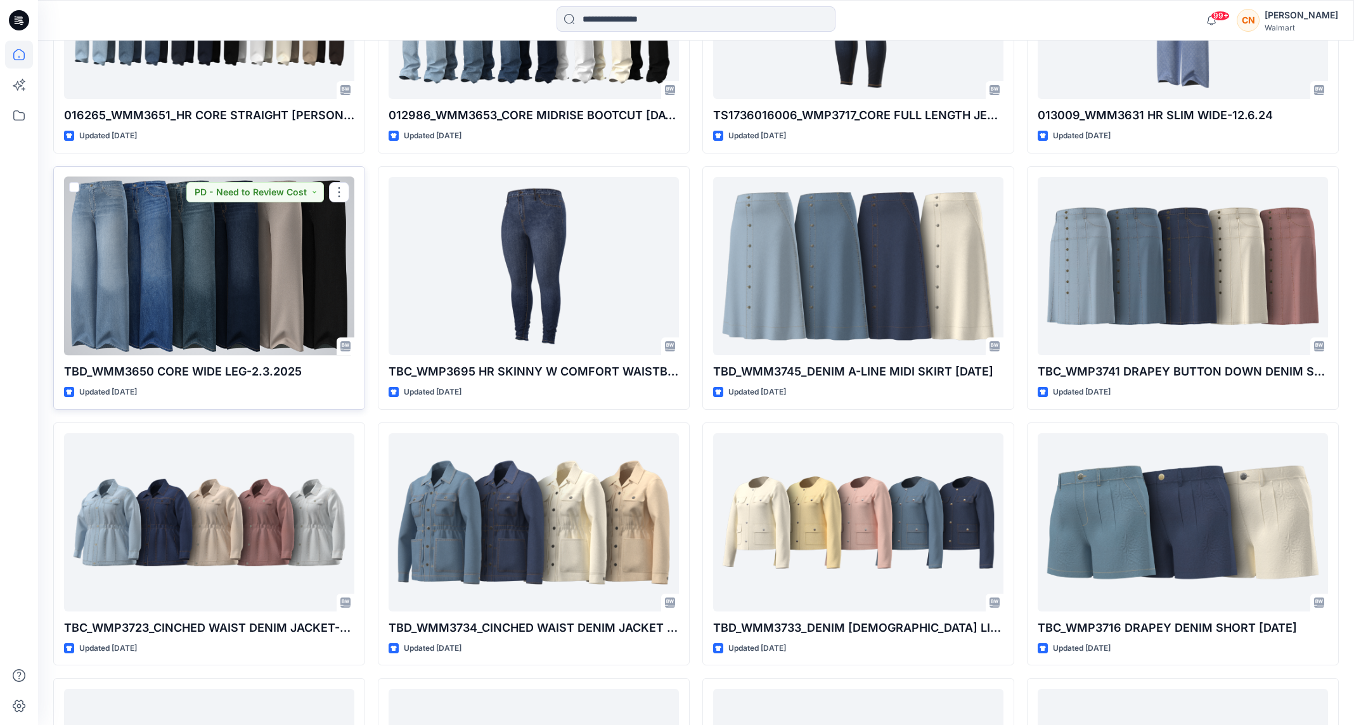
click at [287, 304] on div at bounding box center [209, 266] width 290 height 178
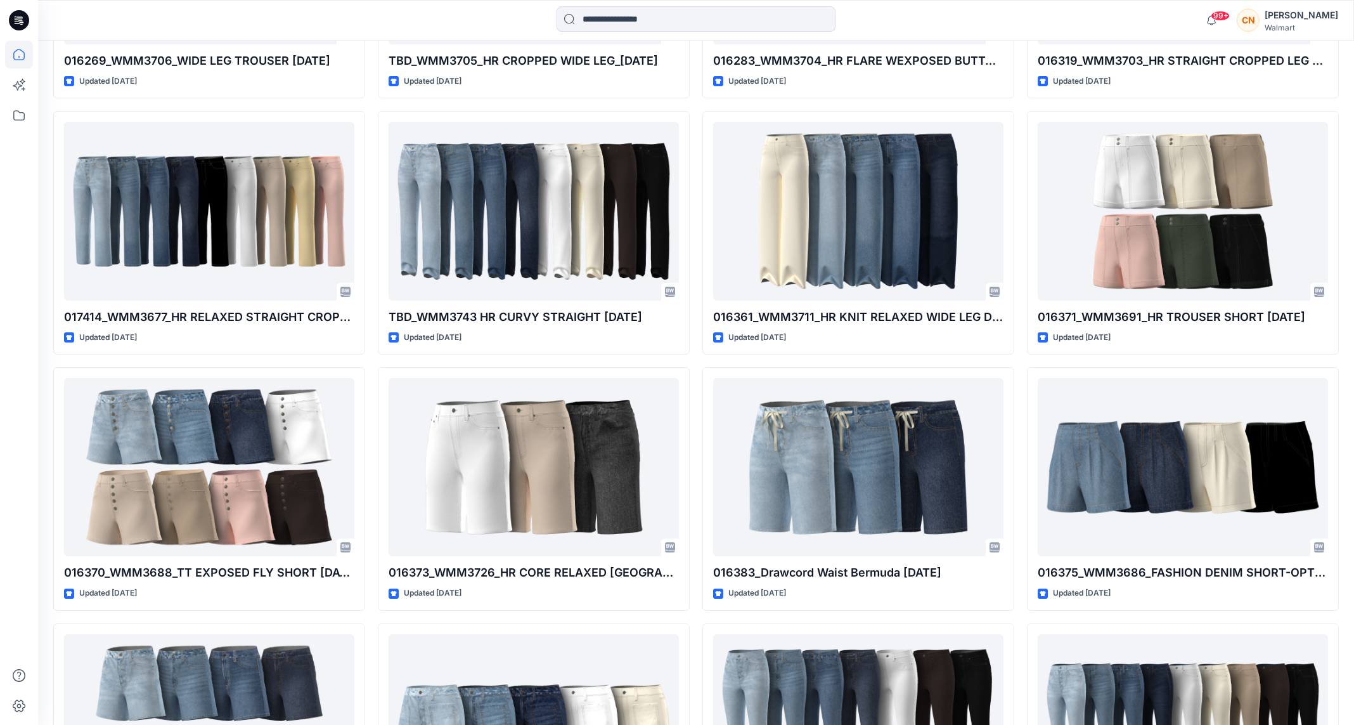
scroll to position [2653, 0]
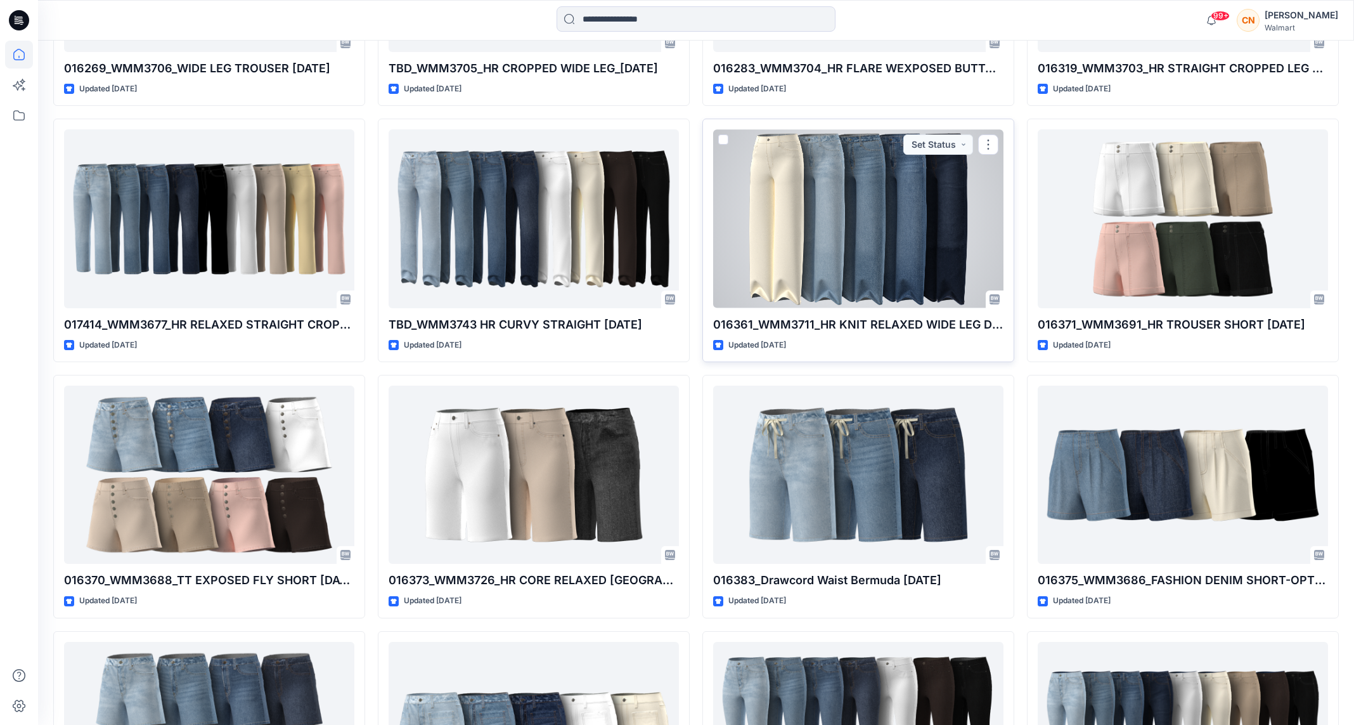
click at [807, 181] on div at bounding box center [858, 218] width 290 height 178
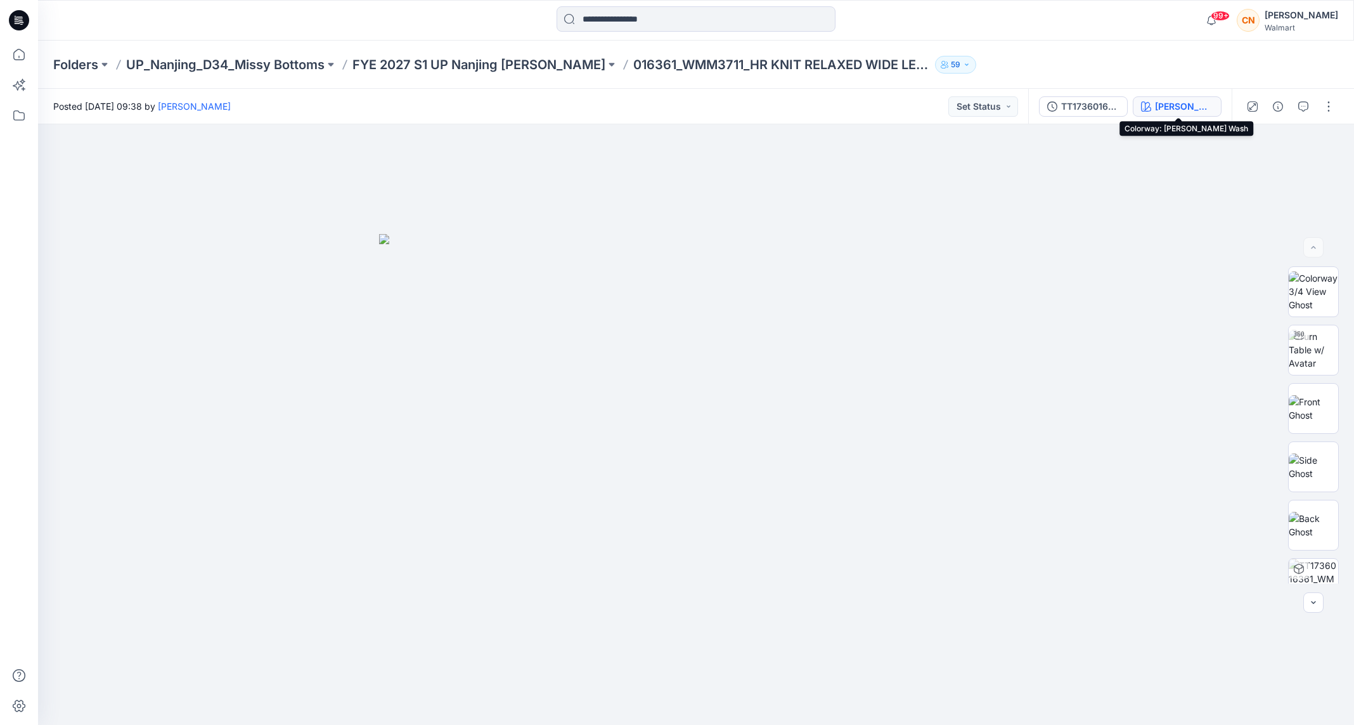
click at [902, 105] on icon "button" at bounding box center [1146, 106] width 10 height 10
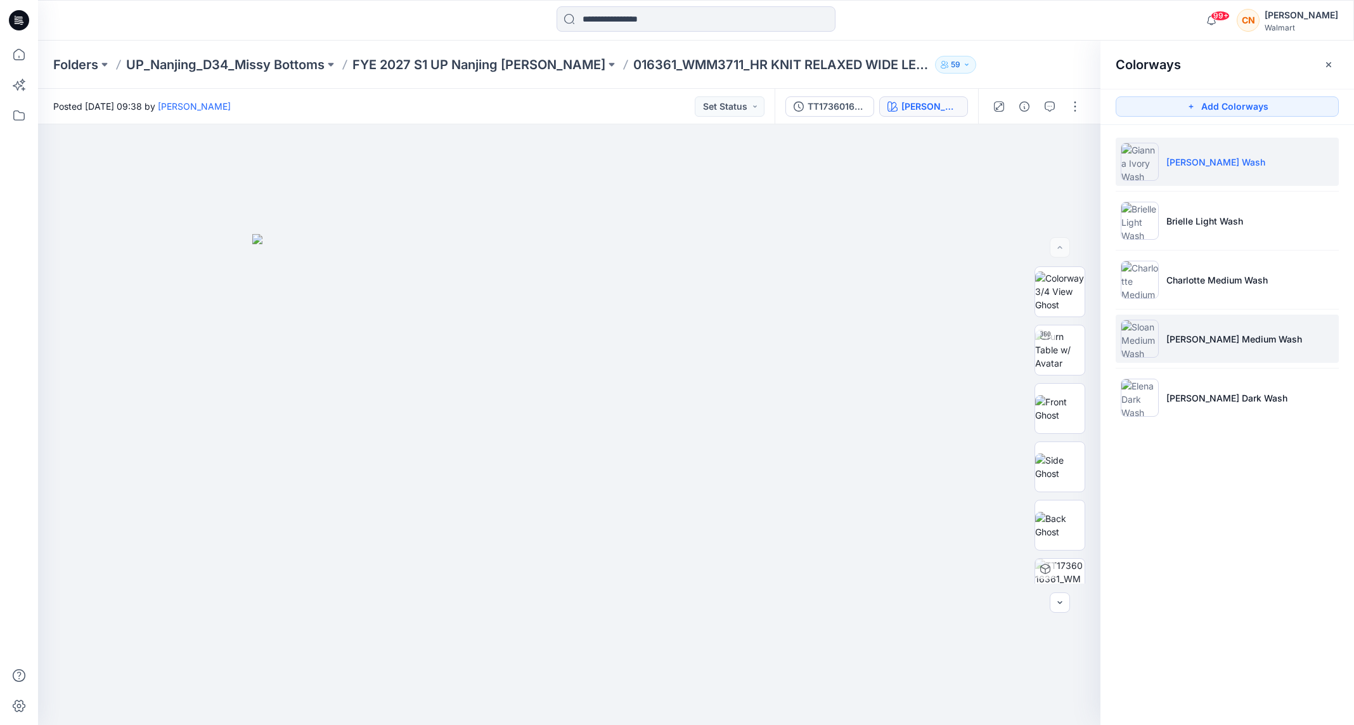
click at [902, 335] on p "[PERSON_NAME] Medium Wash" at bounding box center [1234, 338] width 136 height 13
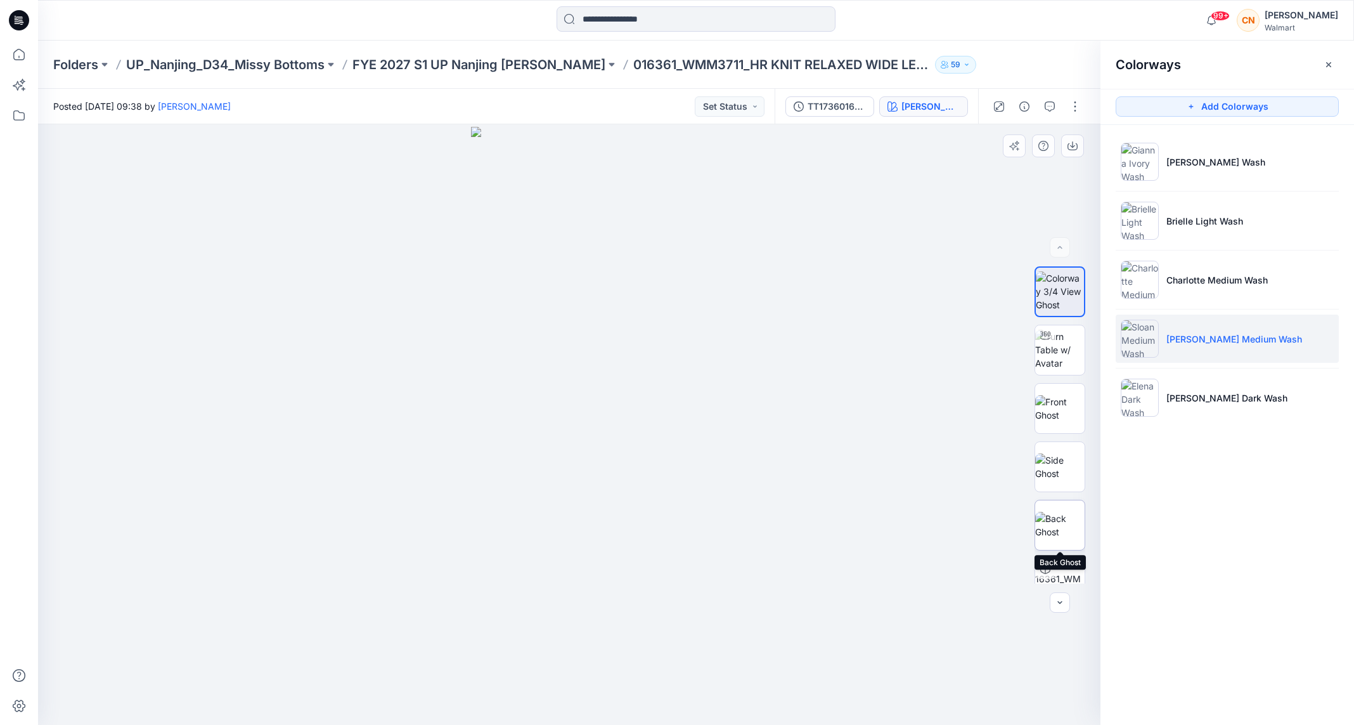
click at [902, 448] on img at bounding box center [1059, 525] width 49 height 27
click at [902, 422] on img at bounding box center [1059, 408] width 49 height 27
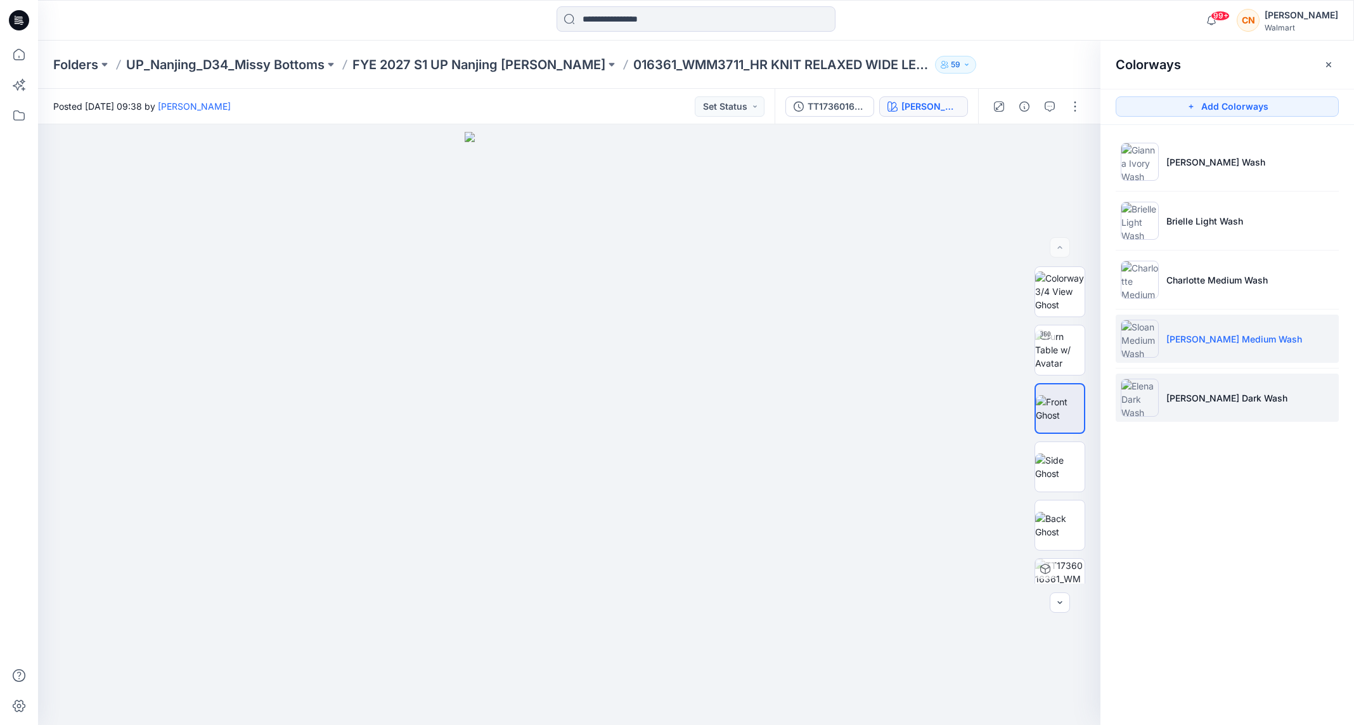
click at [902, 389] on li "[PERSON_NAME] Dark Wash" at bounding box center [1227, 397] width 223 height 48
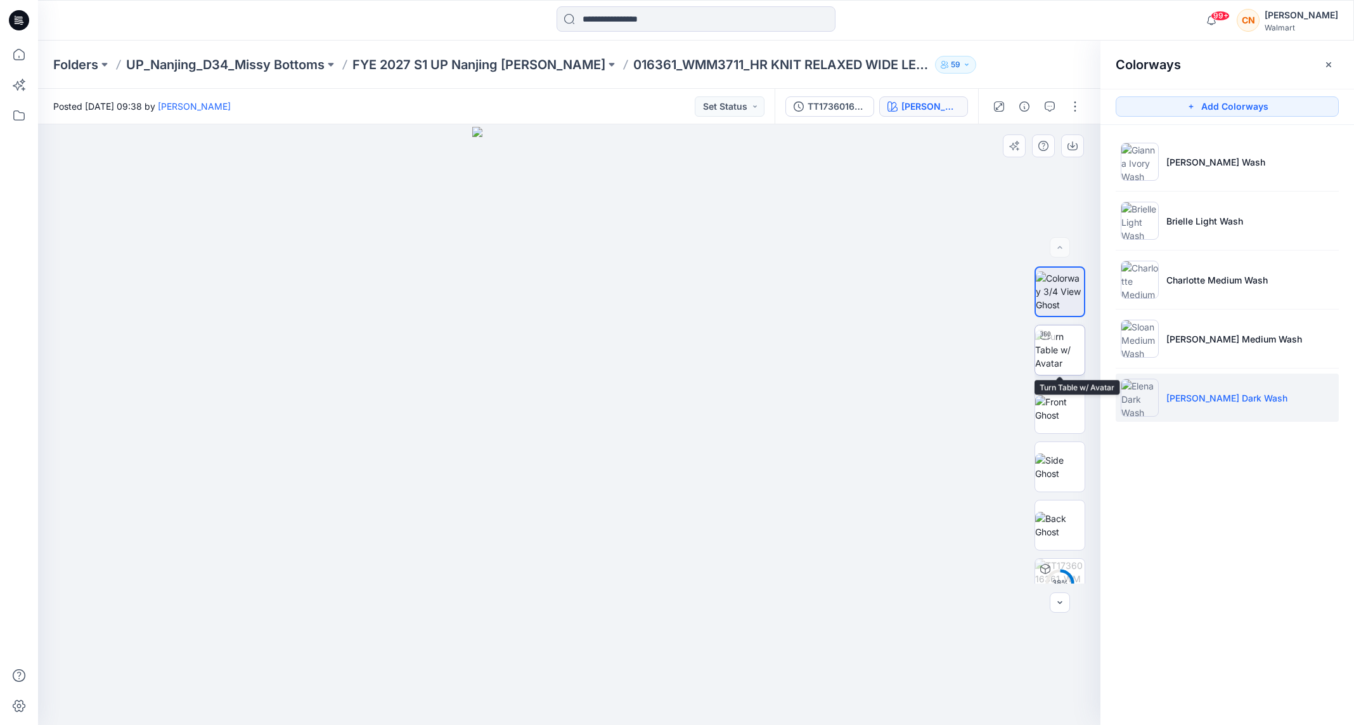
click at [902, 365] on img at bounding box center [1059, 350] width 49 height 40
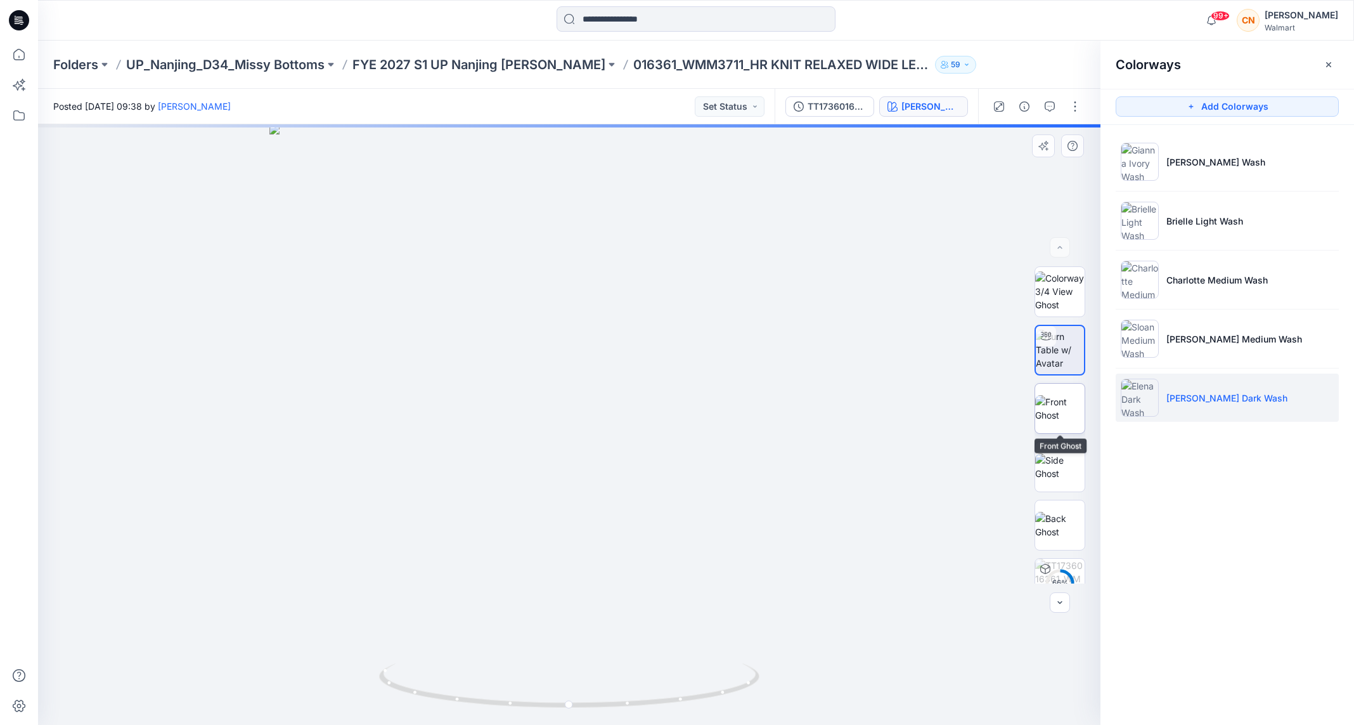
click at [902, 403] on img at bounding box center [1059, 408] width 49 height 27
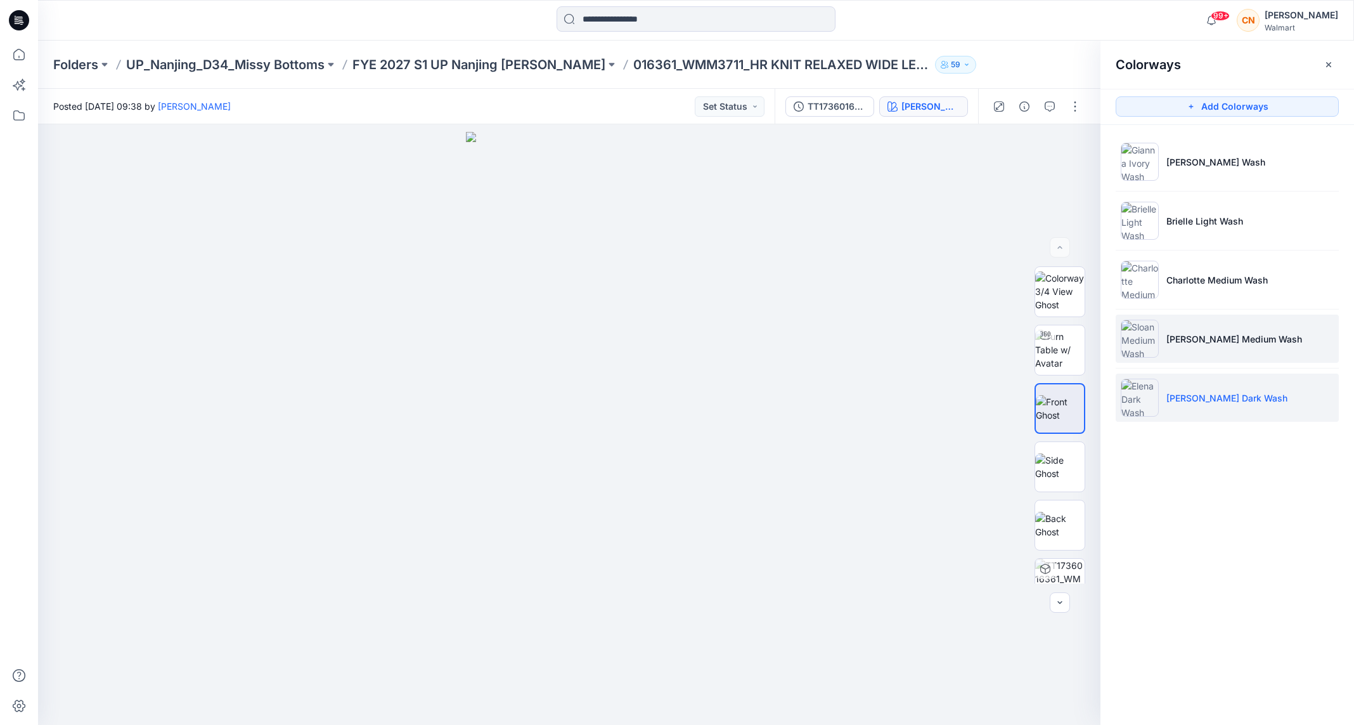
click at [902, 345] on li "[PERSON_NAME] Medium Wash" at bounding box center [1227, 338] width 223 height 48
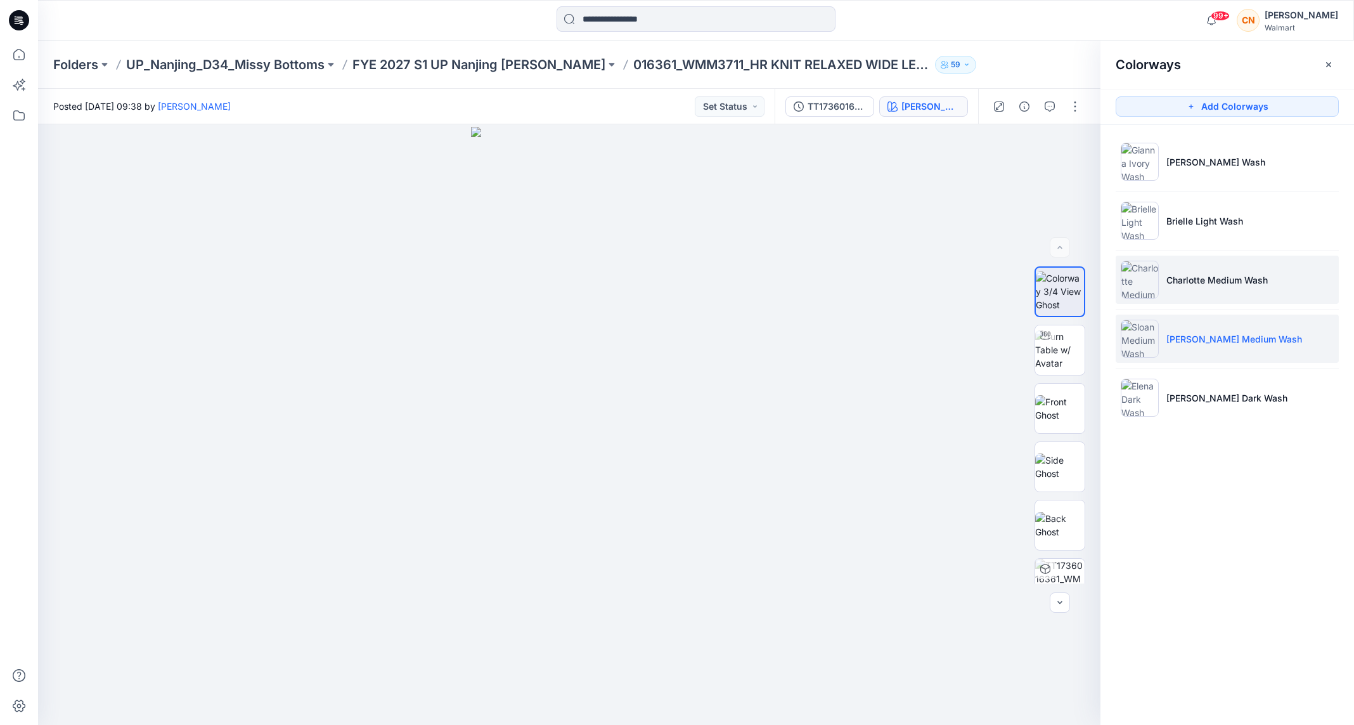
click at [902, 295] on li "Charlotte Medium Wash" at bounding box center [1227, 279] width 223 height 48
click at [902, 326] on li "[PERSON_NAME] Medium Wash" at bounding box center [1227, 338] width 223 height 48
click at [902, 448] on img at bounding box center [1059, 525] width 49 height 27
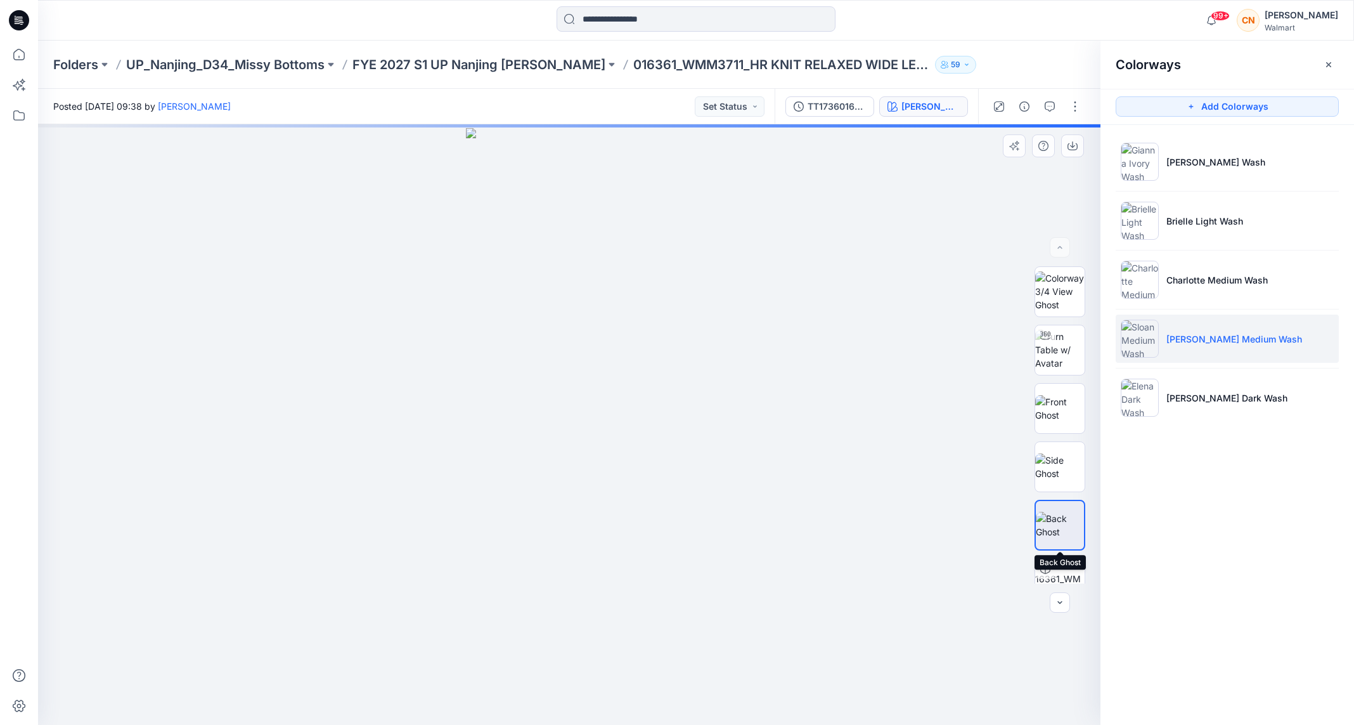
click at [902, 448] on img at bounding box center [1060, 525] width 48 height 27
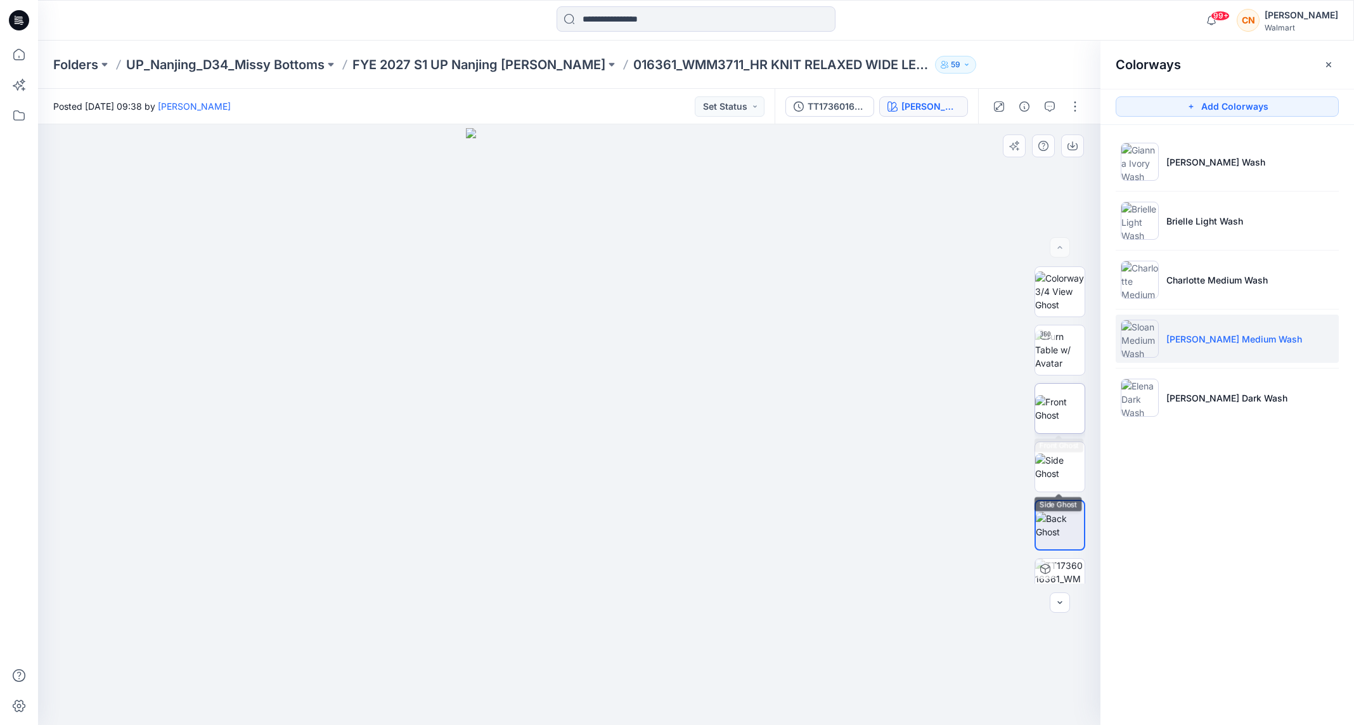
click at [902, 420] on img at bounding box center [1059, 408] width 49 height 27
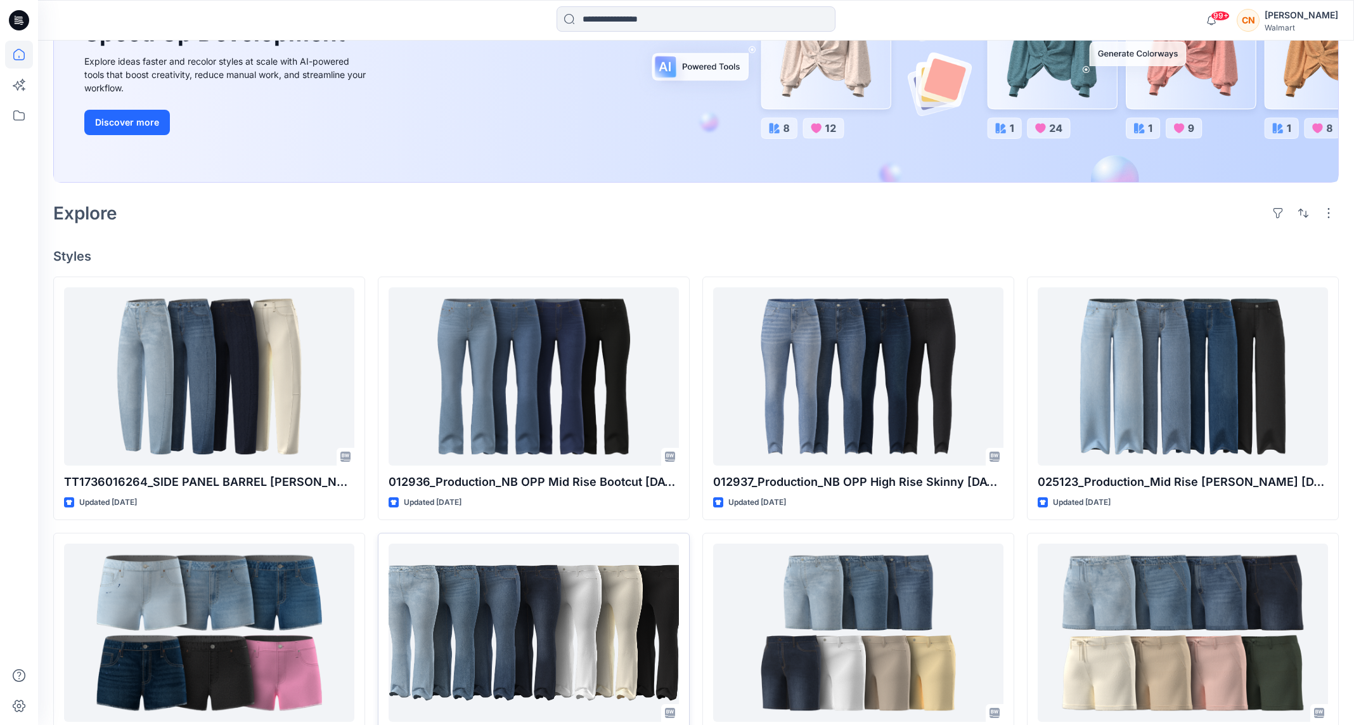
scroll to position [145, 0]
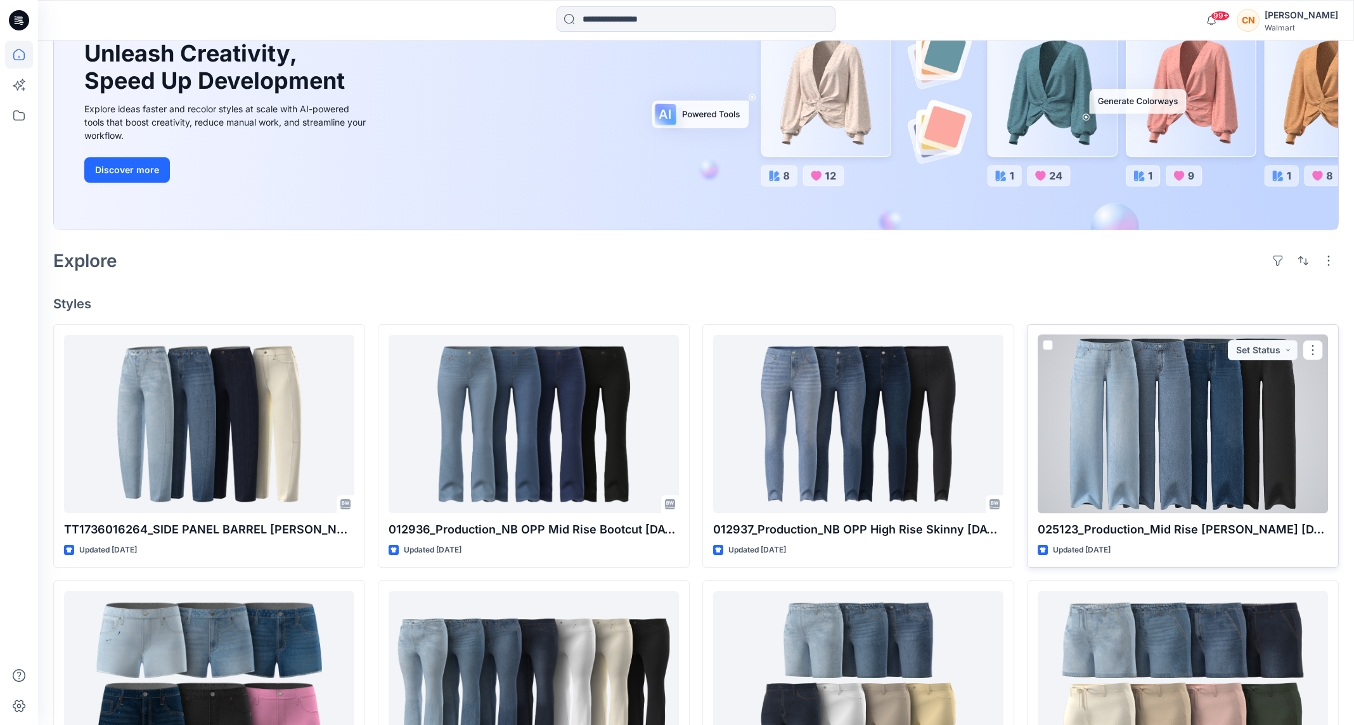
click at [902, 400] on div at bounding box center [1183, 424] width 290 height 178
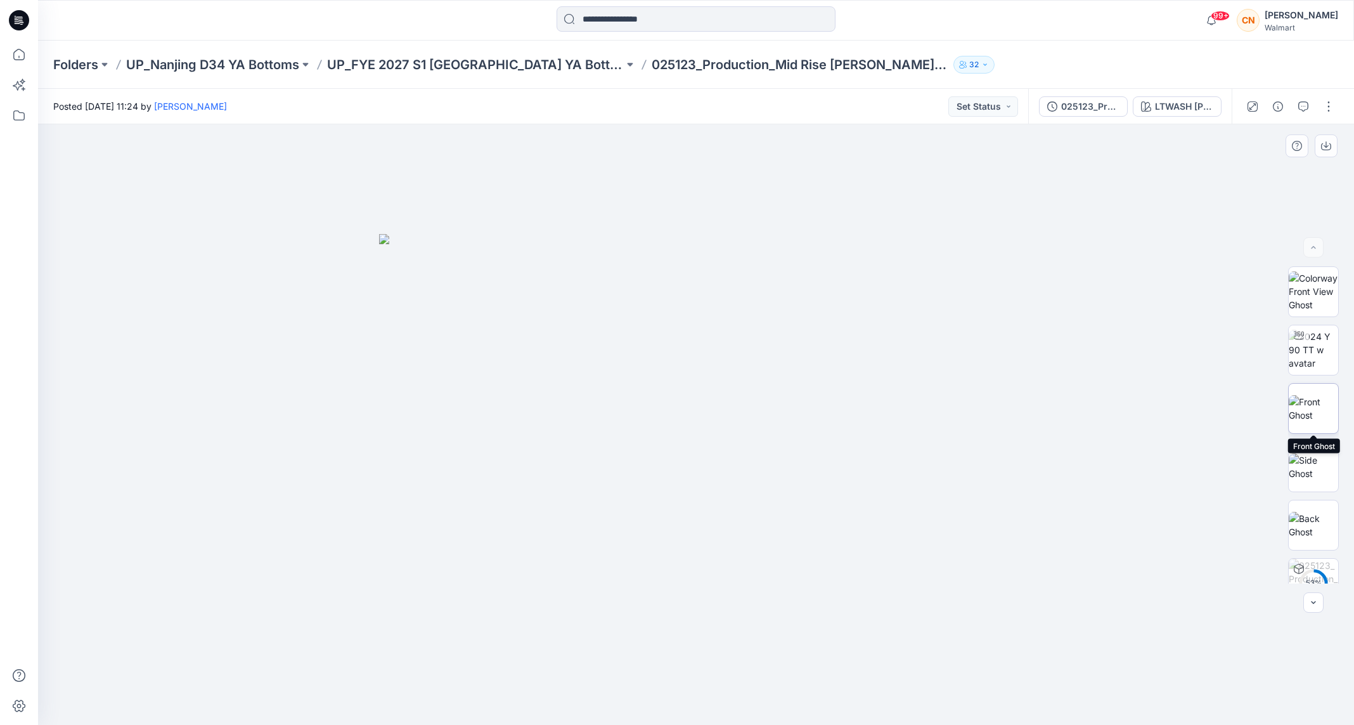
click at [902, 411] on img at bounding box center [1313, 408] width 49 height 27
click at [902, 105] on icon "button" at bounding box center [1146, 106] width 10 height 10
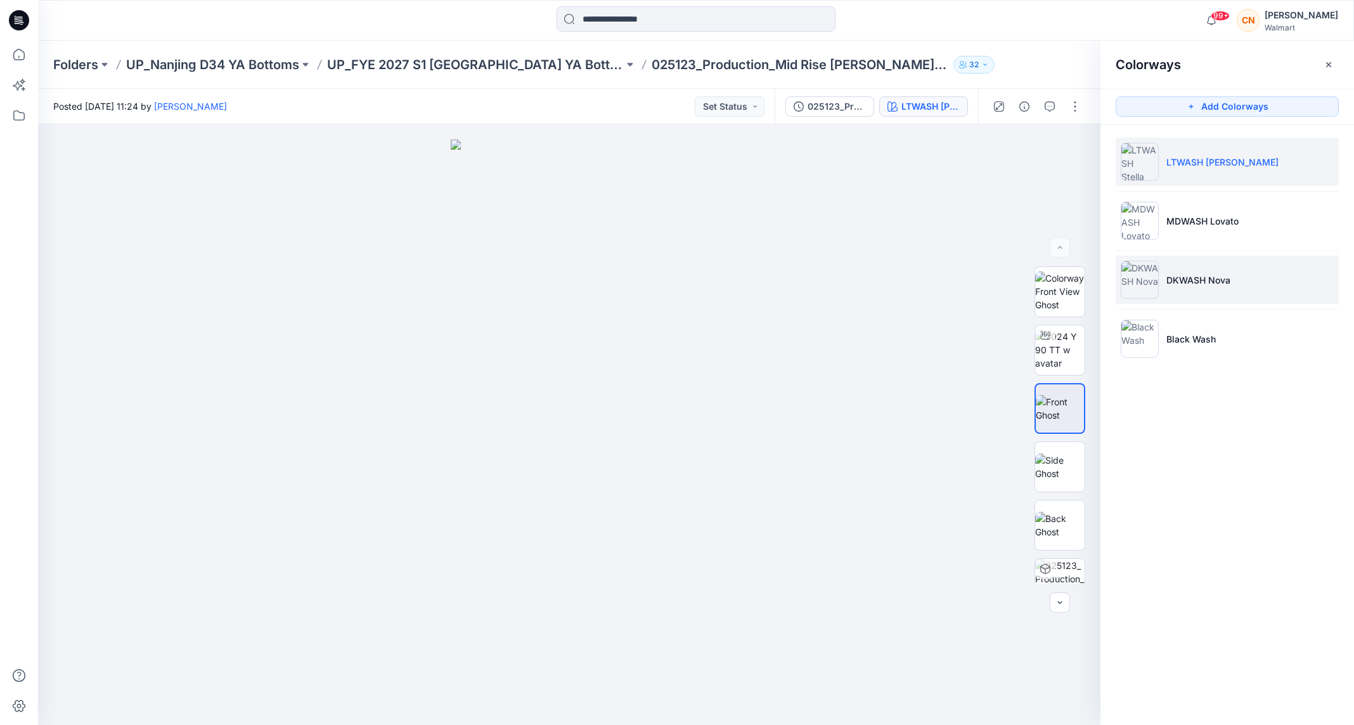
click at [902, 290] on li "DKWASH Nova" at bounding box center [1227, 279] width 223 height 48
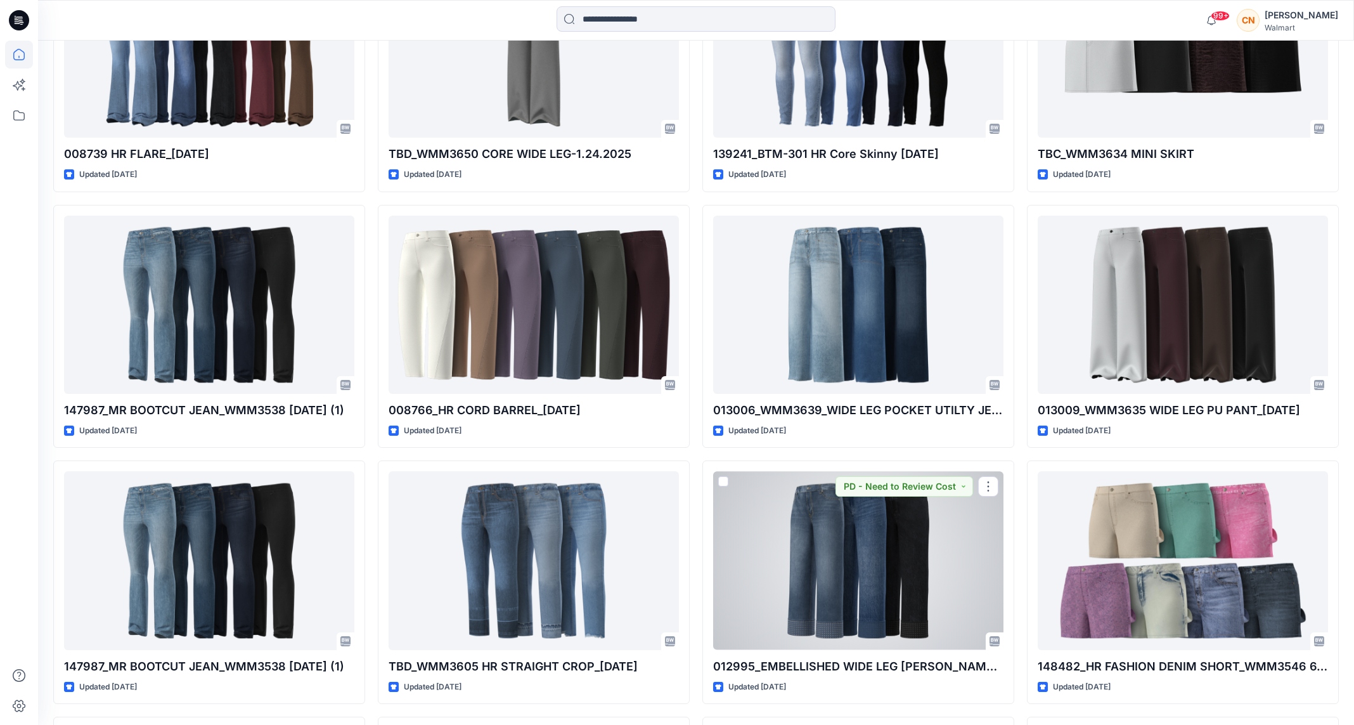
scroll to position [8745, 0]
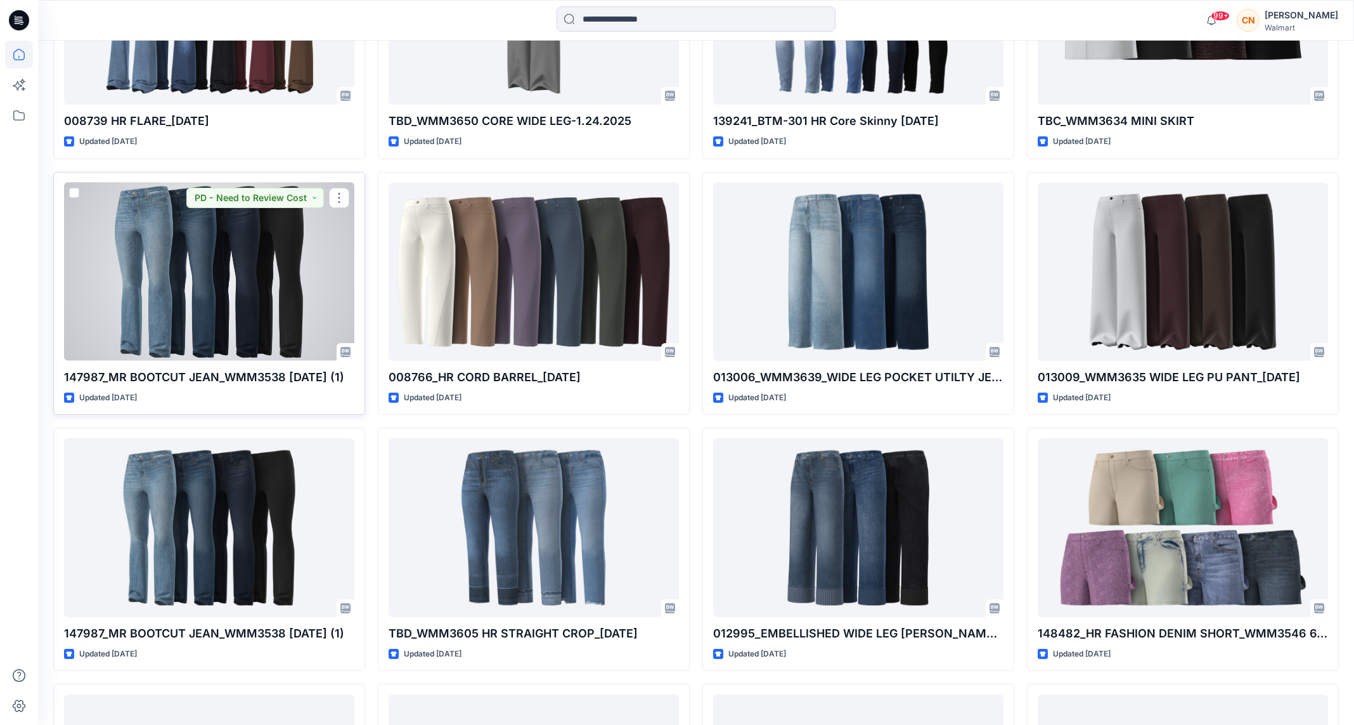
click at [241, 323] on div at bounding box center [209, 272] width 290 height 178
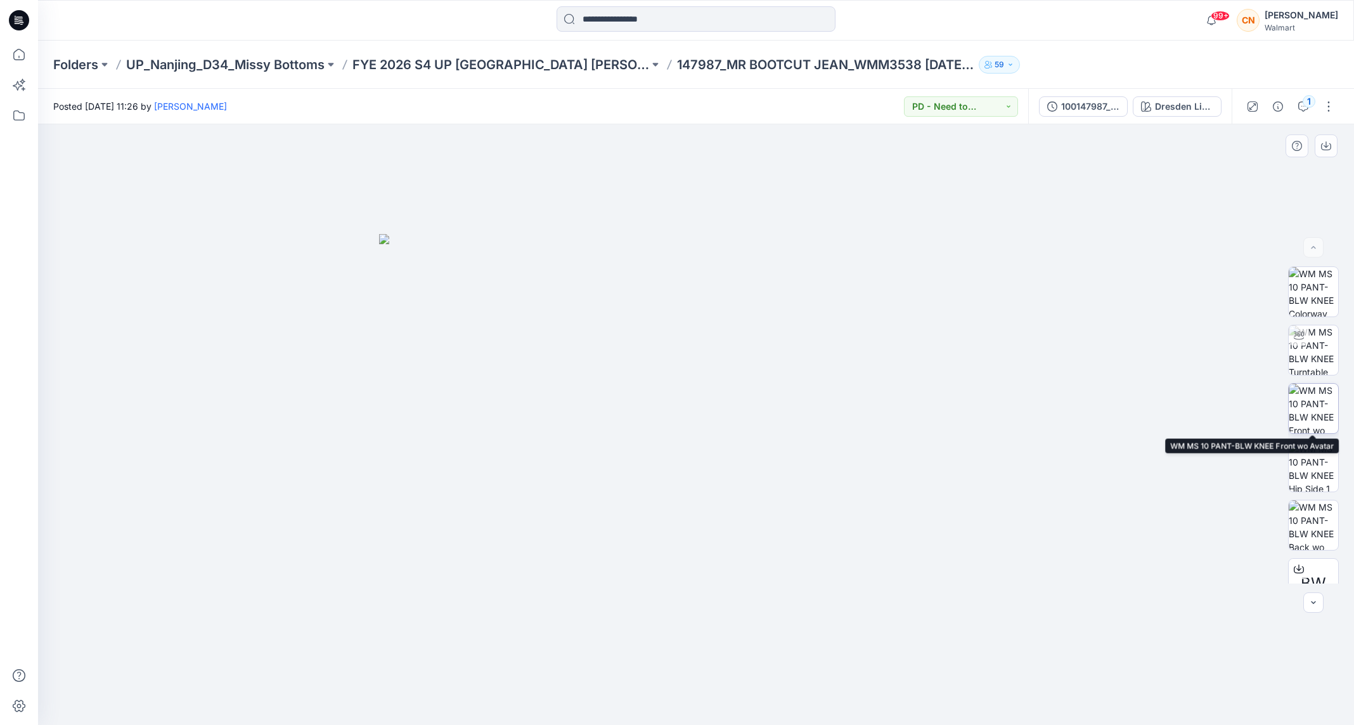
click at [902, 423] on img at bounding box center [1313, 408] width 49 height 49
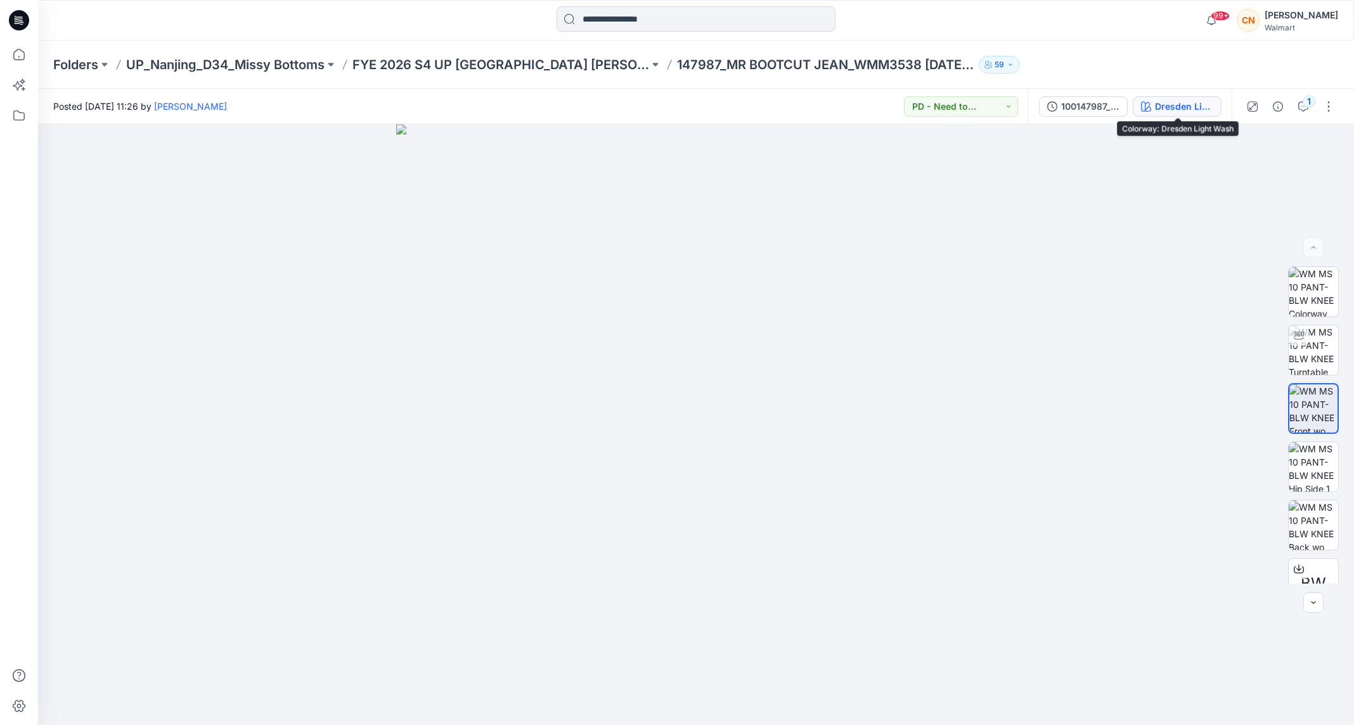
click at [902, 113] on button "Dresden Light Wash" at bounding box center [1177, 106] width 89 height 20
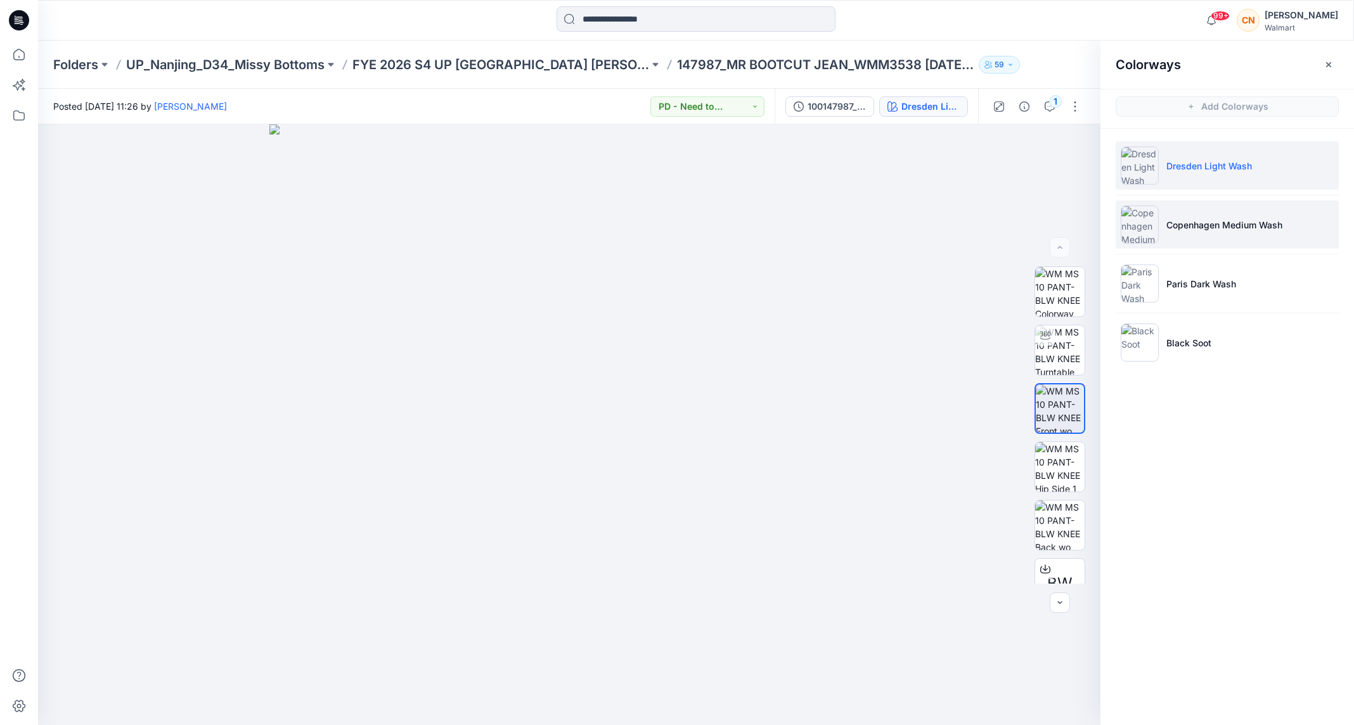
click at [902, 229] on p "Copenhagen Medium Wash" at bounding box center [1224, 224] width 116 height 13
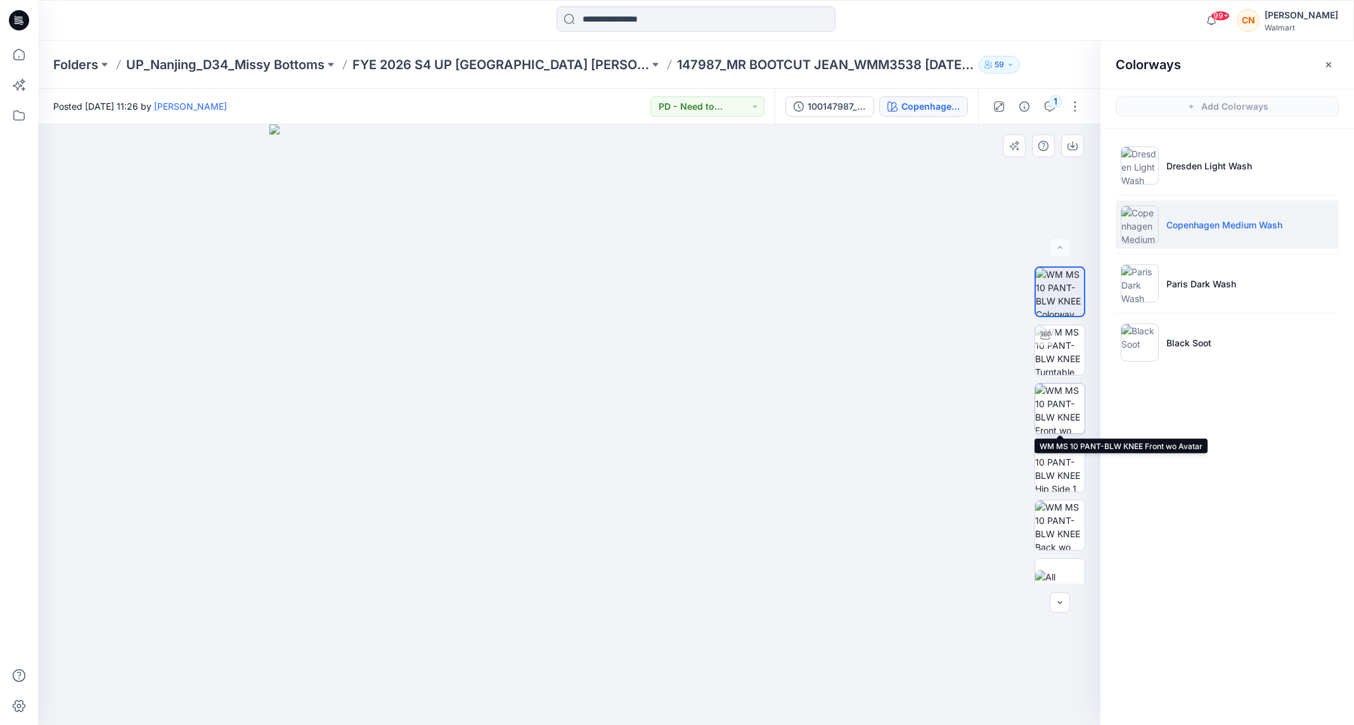
click at [902, 418] on img at bounding box center [1059, 408] width 49 height 49
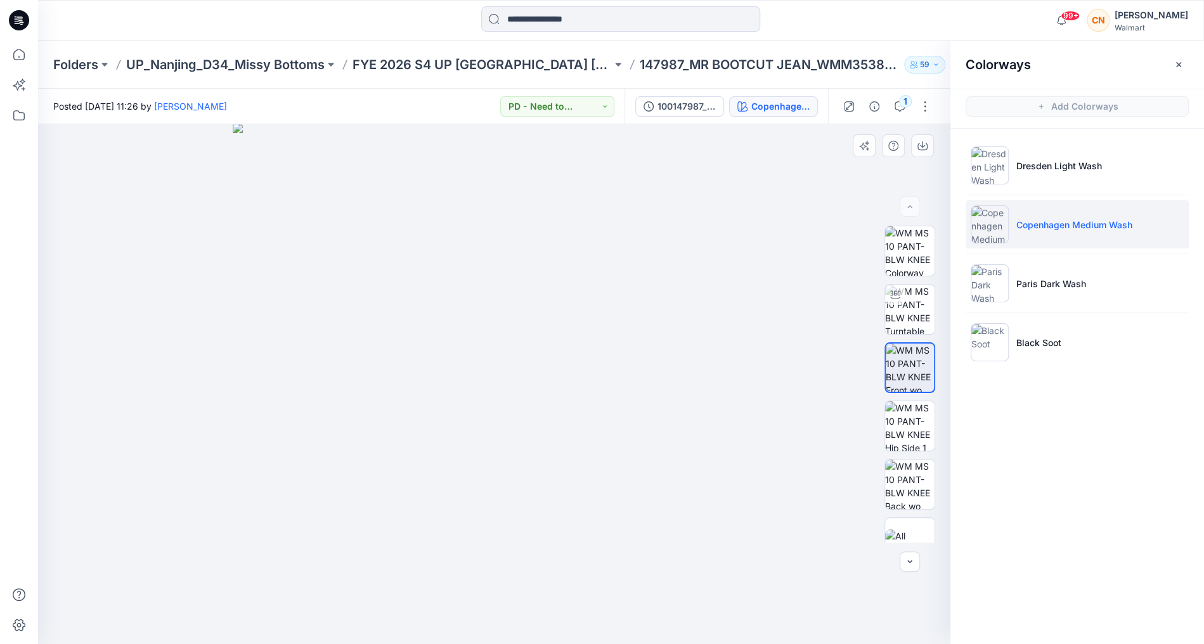
click at [536, 326] on img at bounding box center [494, 383] width 522 height 521
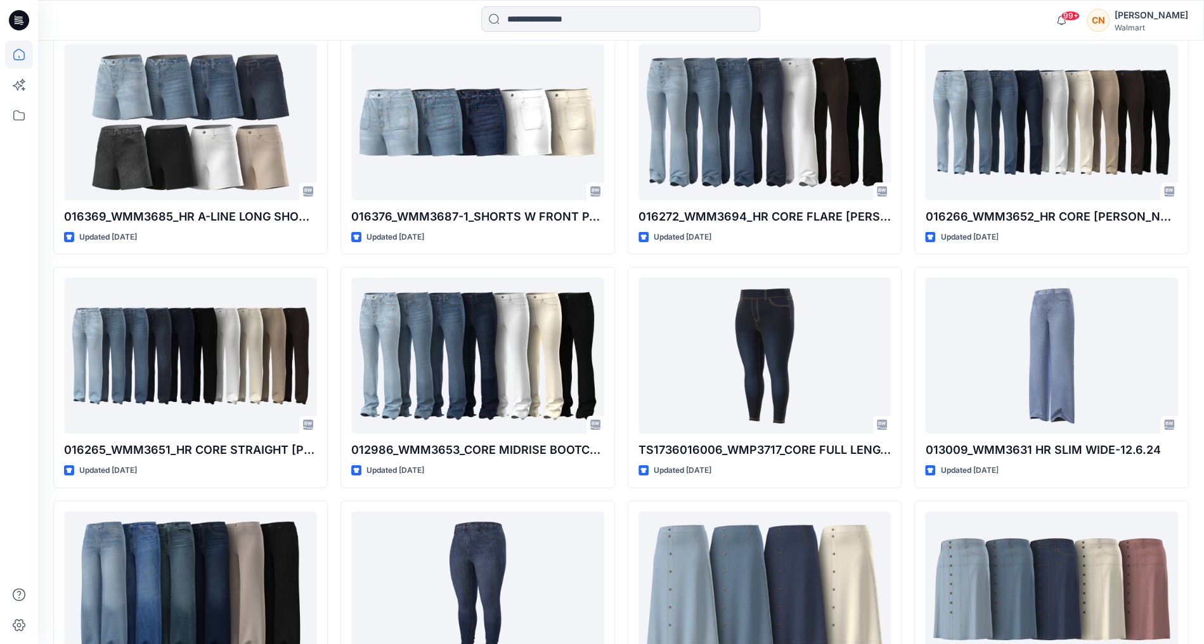
scroll to position [3074, 0]
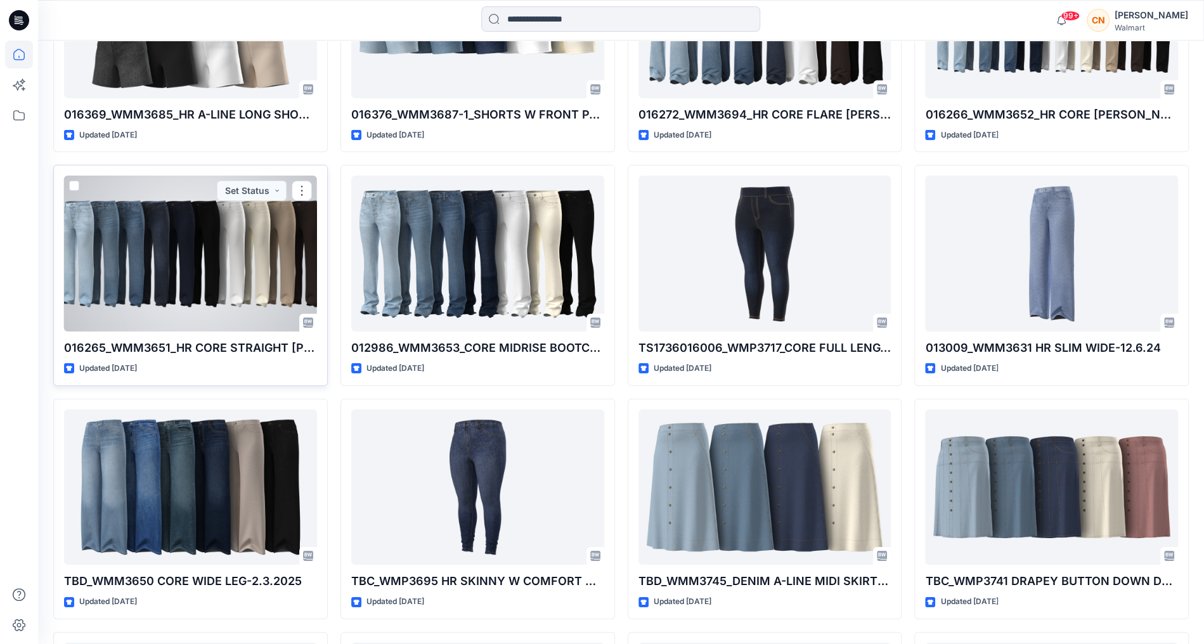
click at [233, 287] on div at bounding box center [190, 254] width 253 height 156
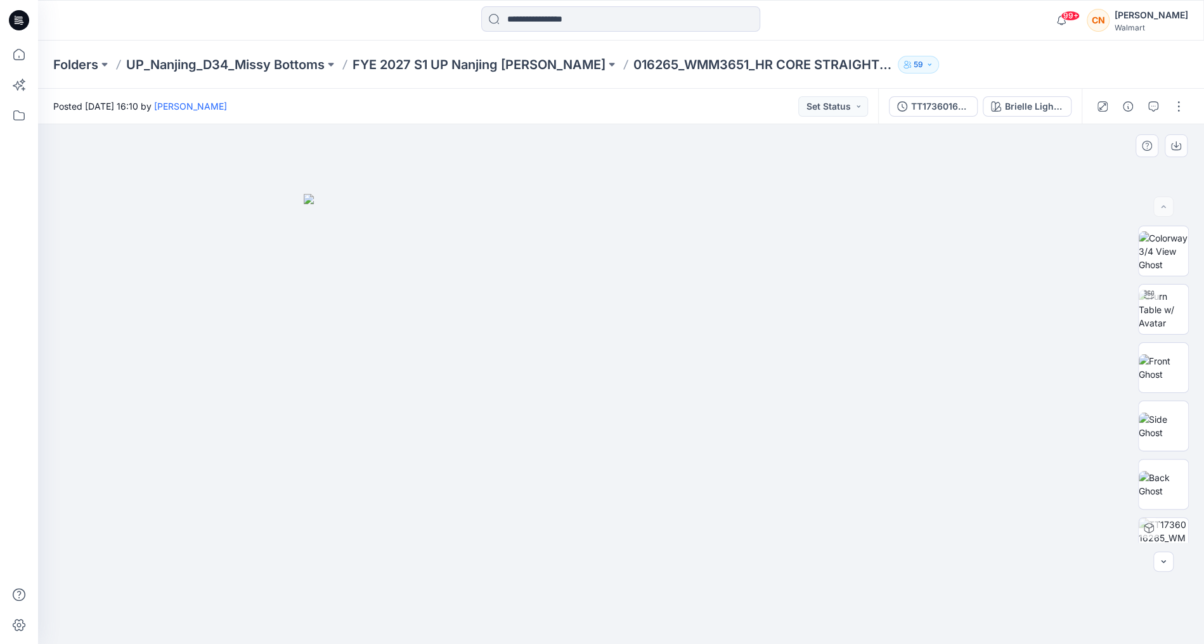
click at [598, 323] on img at bounding box center [621, 419] width 634 height 450
click at [902, 104] on div "Brielle Light Wash" at bounding box center [1034, 107] width 58 height 14
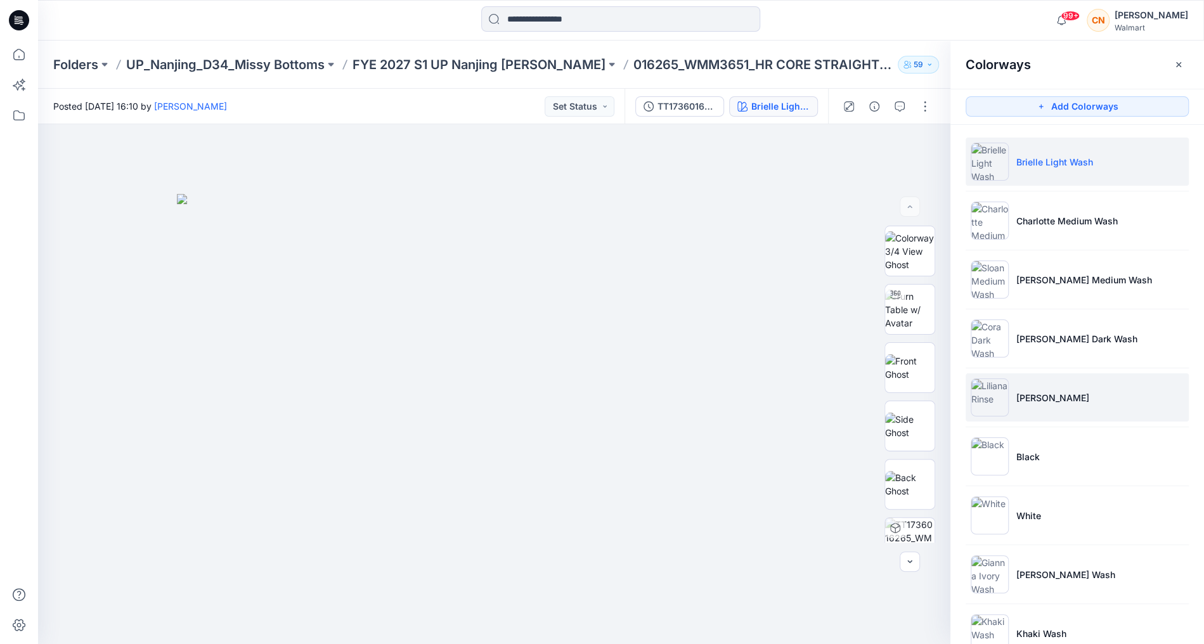
click at [902, 397] on p "[PERSON_NAME]" at bounding box center [1052, 397] width 73 height 13
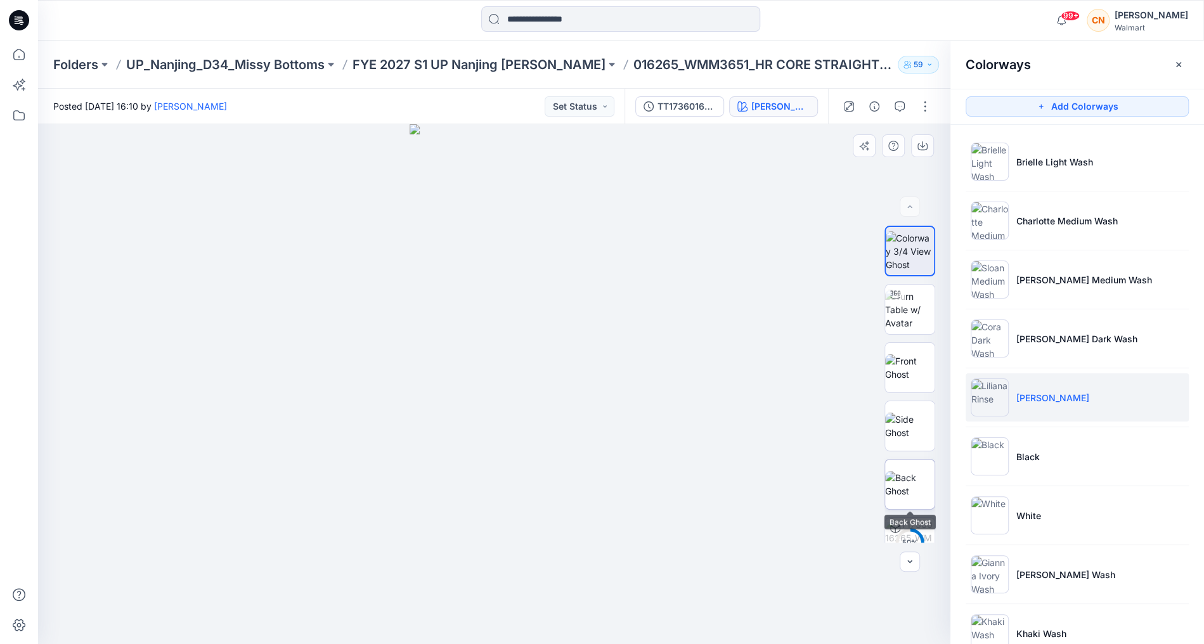
click at [902, 448] on img at bounding box center [909, 484] width 49 height 27
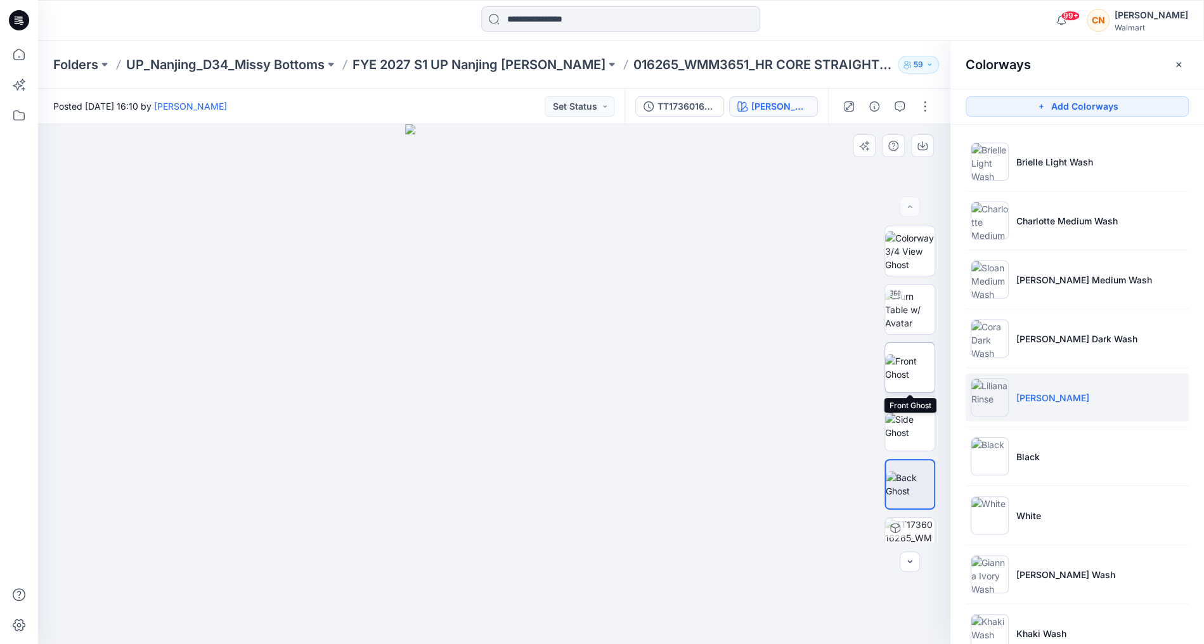
click at [902, 363] on img at bounding box center [909, 367] width 49 height 27
